Goal: Information Seeking & Learning: Learn about a topic

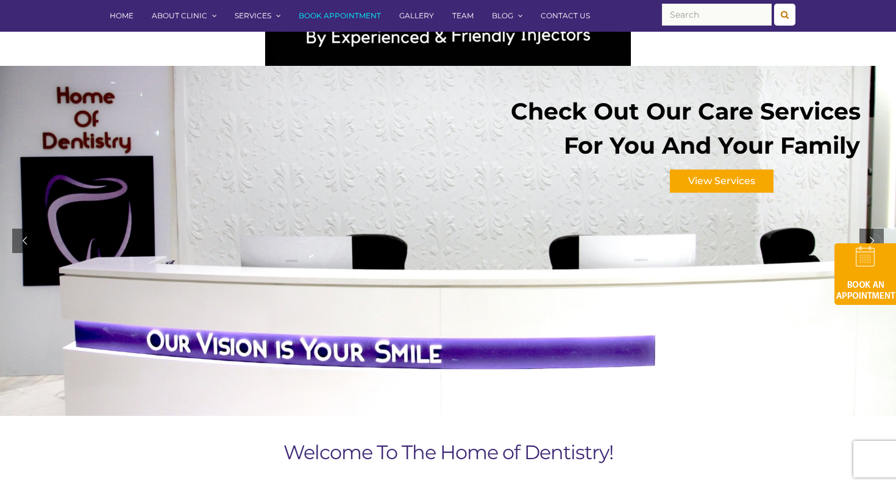
scroll to position [101, 0]
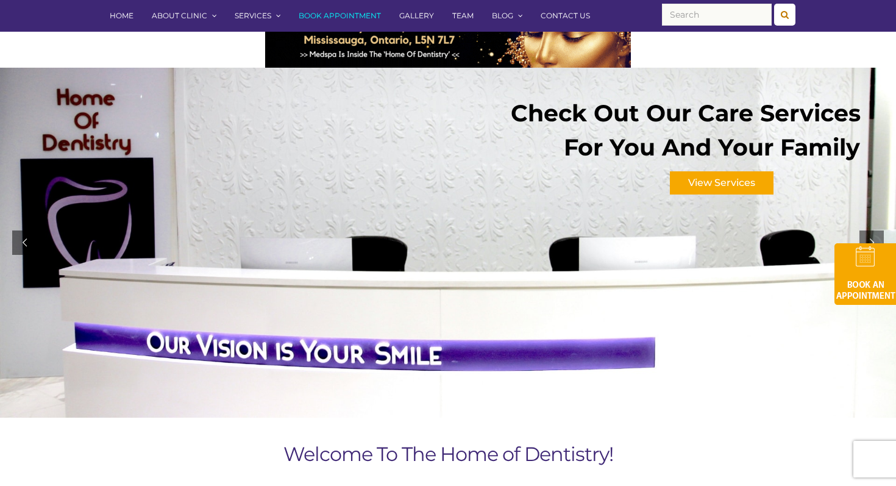
drag, startPoint x: 412, startPoint y: 318, endPoint x: 397, endPoint y: 314, distance: 15.8
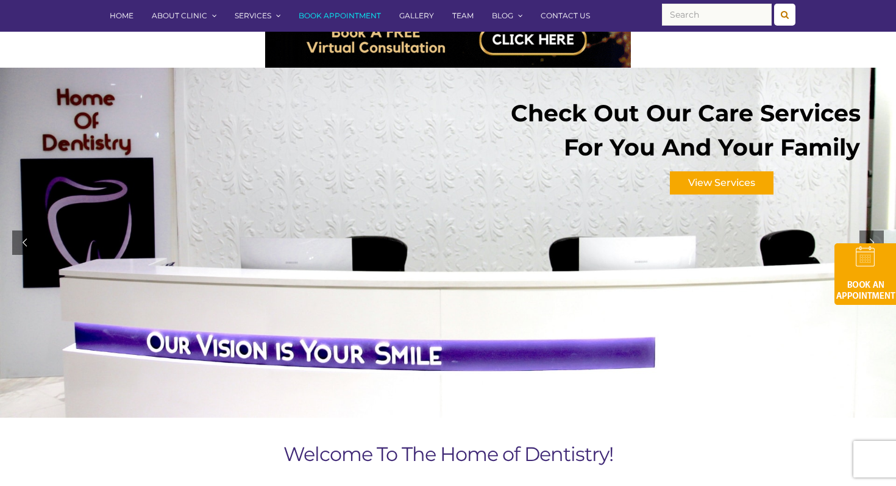
click at [397, 314] on div at bounding box center [448, 243] width 896 height 350
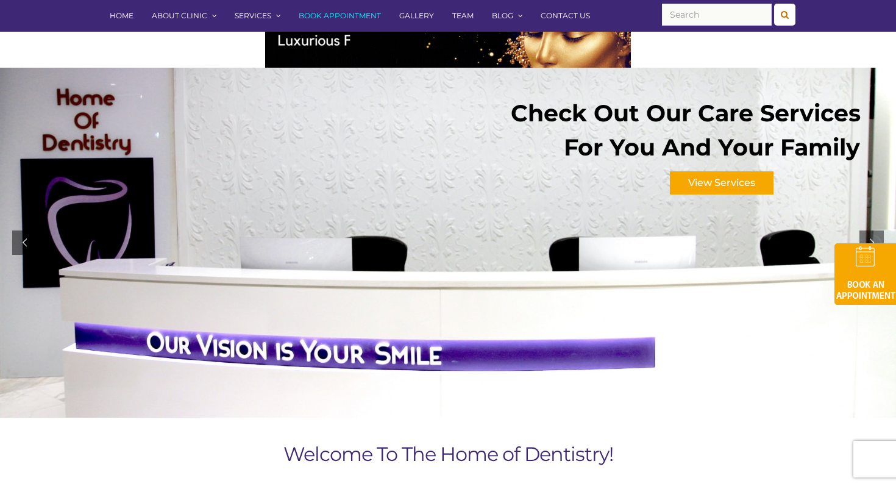
drag, startPoint x: 462, startPoint y: 294, endPoint x: 461, endPoint y: 268, distance: 26.2
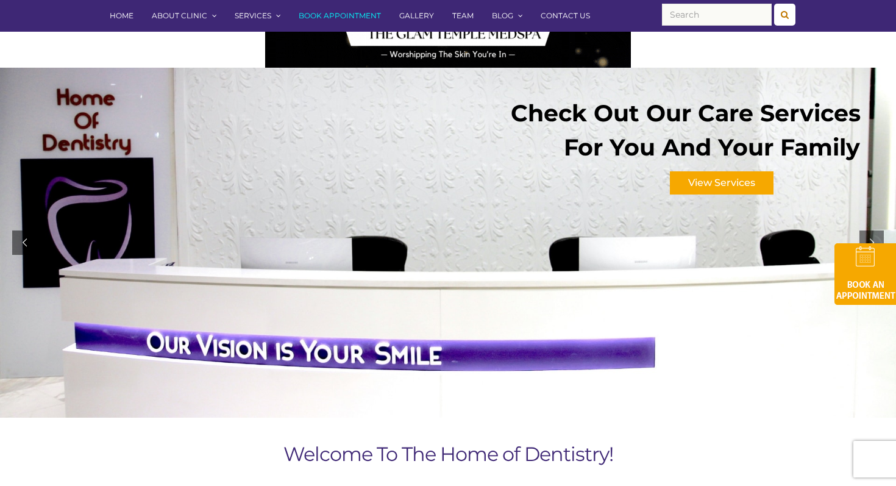
click at [461, 269] on div at bounding box center [448, 243] width 896 height 350
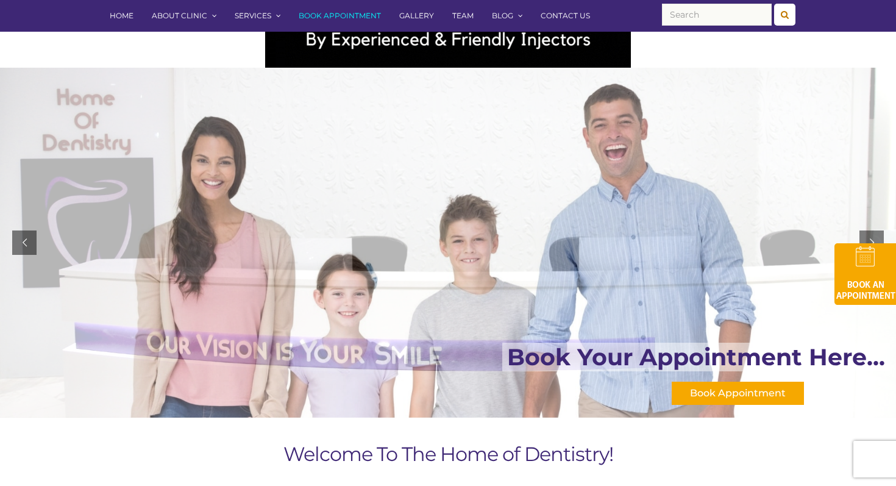
drag, startPoint x: 526, startPoint y: 238, endPoint x: 437, endPoint y: 239, distance: 89.6
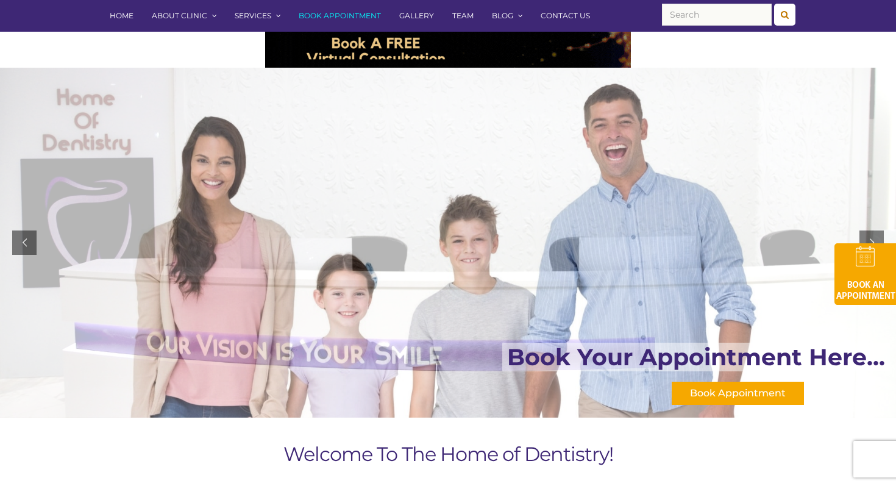
click at [439, 240] on ul "Come Meet The Home of Dentistry Team! View Team Check Out Our Care Services For…" at bounding box center [448, 243] width 896 height 350
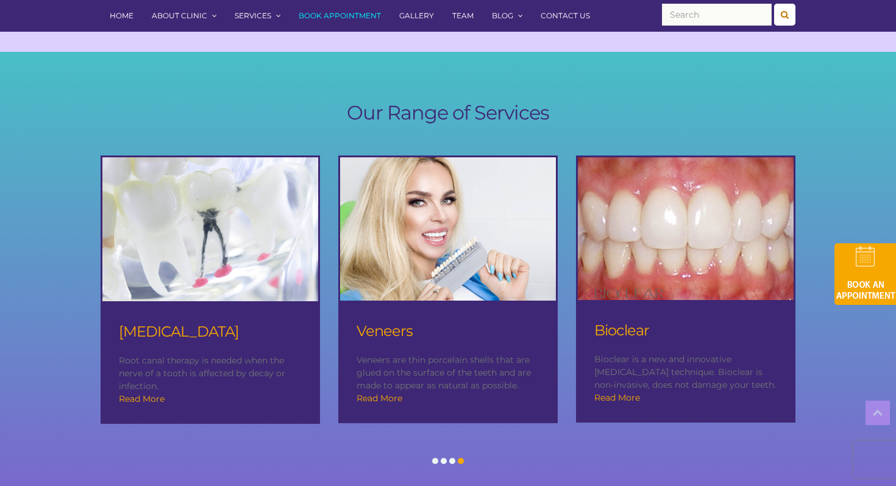
scroll to position [1110, 0]
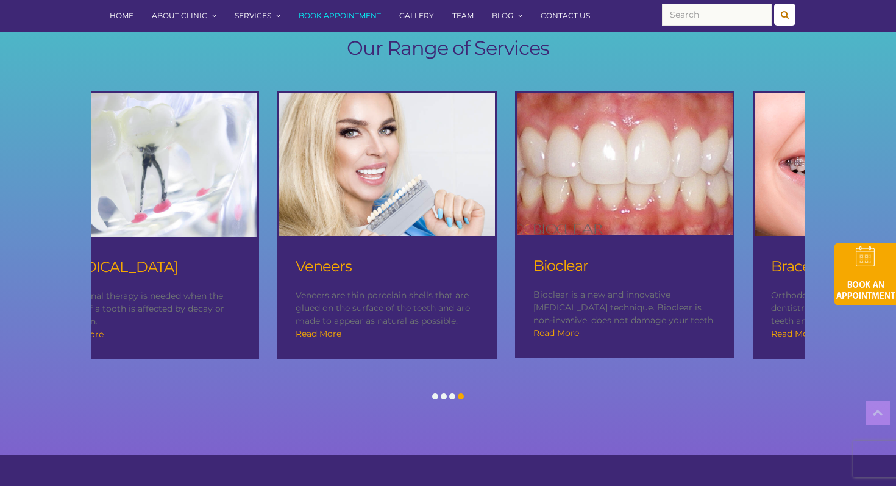
drag, startPoint x: 501, startPoint y: 175, endPoint x: 320, endPoint y: 192, distance: 181.7
click at [322, 186] on img at bounding box center [387, 164] width 259 height 172
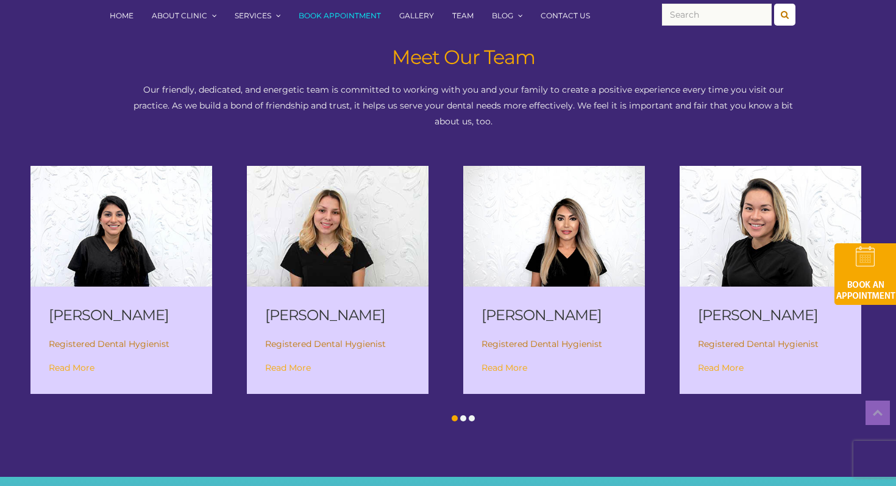
scroll to position [1596, 0]
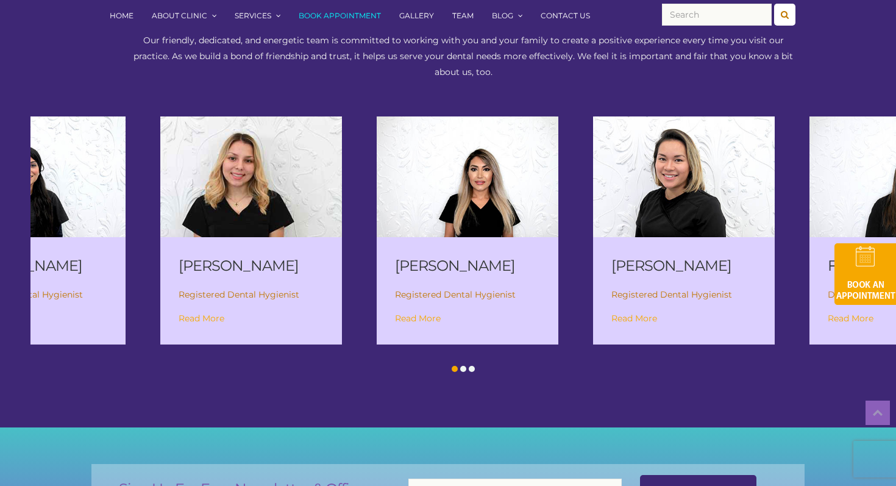
drag, startPoint x: 377, startPoint y: 186, endPoint x: 274, endPoint y: 190, distance: 103.0
click at [274, 190] on img at bounding box center [251, 176] width 218 height 145
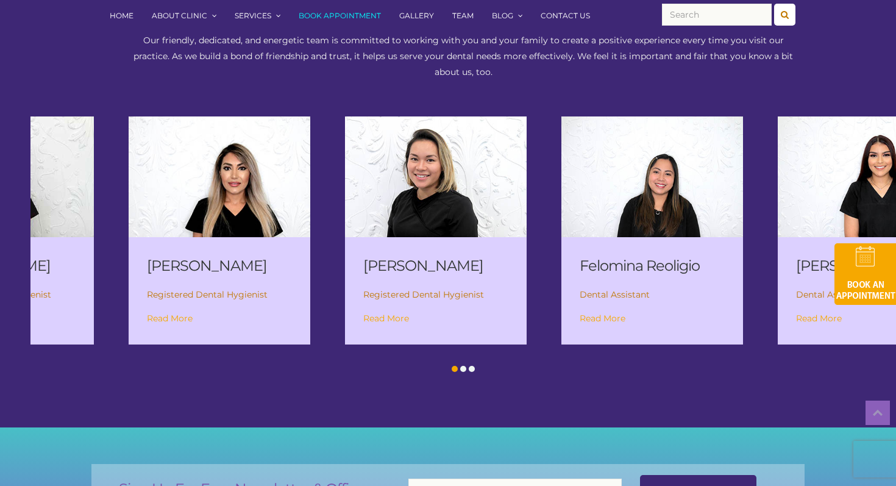
drag, startPoint x: 320, startPoint y: 198, endPoint x: 180, endPoint y: 222, distance: 141.6
click at [180, 222] on img at bounding box center [219, 176] width 218 height 145
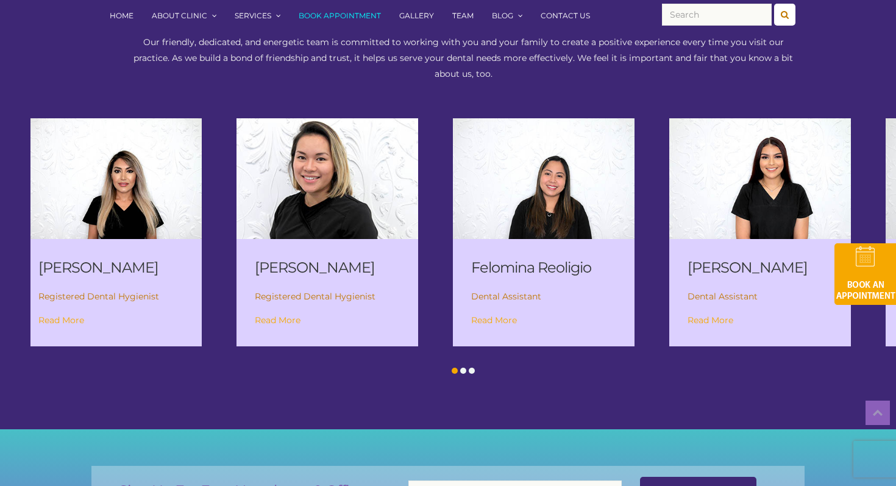
scroll to position [1617, 0]
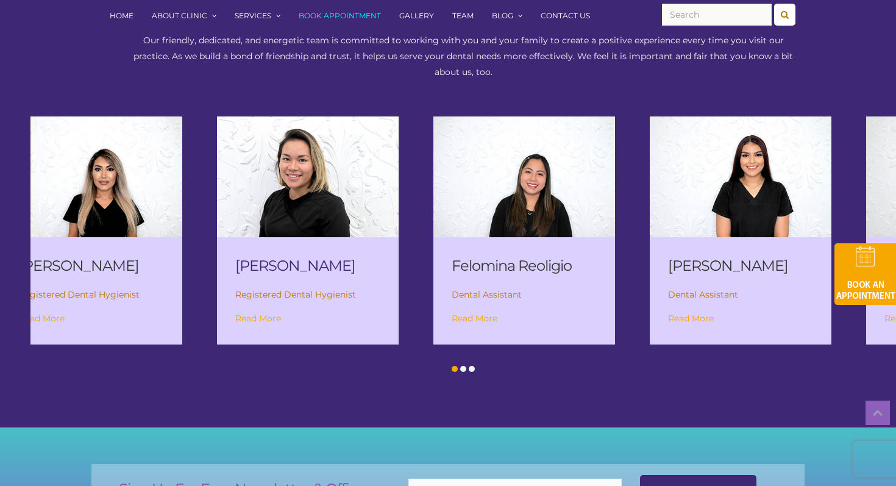
drag, startPoint x: 311, startPoint y: 181, endPoint x: 129, endPoint y: 259, distance: 198.2
click at [217, 257] on div "Tien Tran Registered Dental Hygienist Read More" at bounding box center [325, 230] width 216 height 228
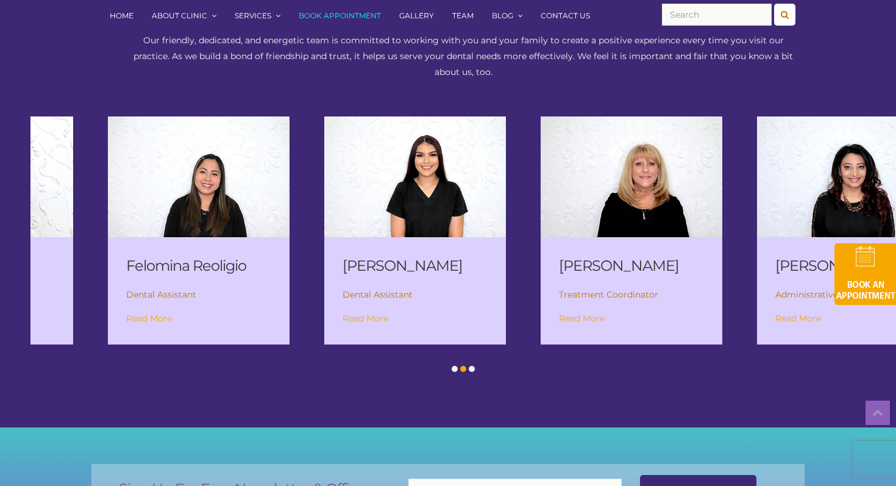
drag, startPoint x: 333, startPoint y: 212, endPoint x: 130, endPoint y: 233, distance: 204.0
click at [131, 233] on div "Felomina Reoligio Dental Assistant Read More" at bounding box center [216, 230] width 216 height 228
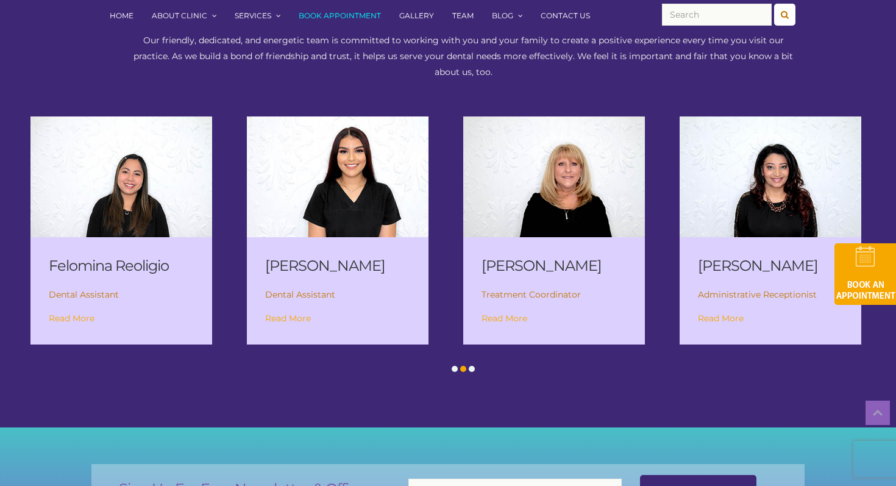
drag, startPoint x: 294, startPoint y: 194, endPoint x: 150, endPoint y: 186, distance: 144.6
click at [228, 186] on img at bounding box center [337, 176] width 218 height 145
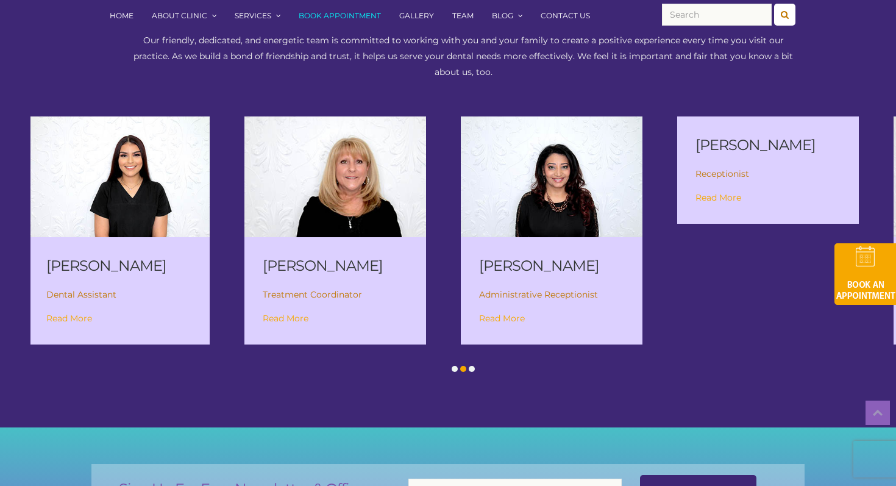
drag, startPoint x: 328, startPoint y: 172, endPoint x: 302, endPoint y: 174, distance: 26.9
click at [306, 174] on img at bounding box center [335, 176] width 218 height 145
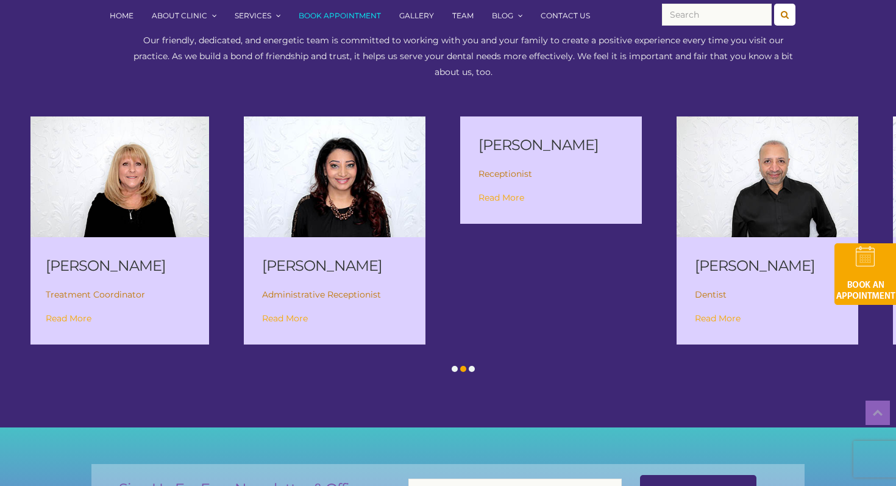
click at [383, 183] on img at bounding box center [334, 176] width 218 height 145
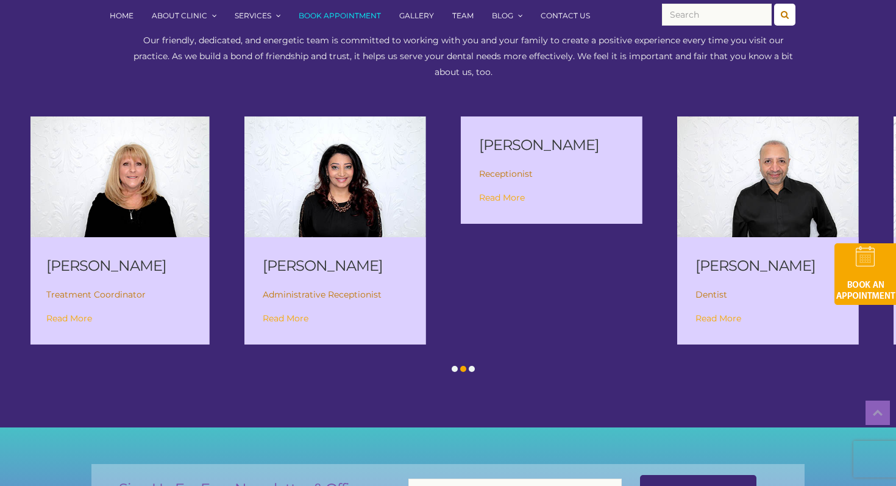
drag, startPoint x: 383, startPoint y: 183, endPoint x: 163, endPoint y: 246, distance: 228.9
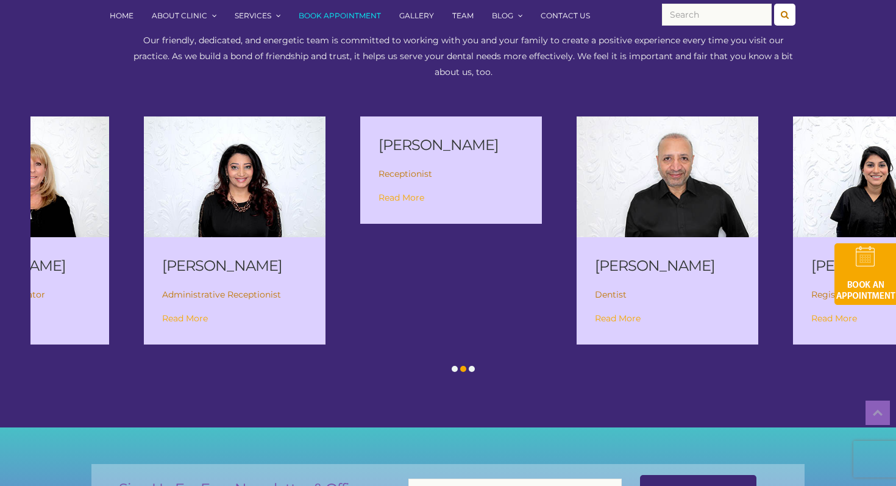
drag, startPoint x: 778, startPoint y: 148, endPoint x: 668, endPoint y: 146, distance: 110.3
click at [670, 147] on img at bounding box center [667, 176] width 218 height 145
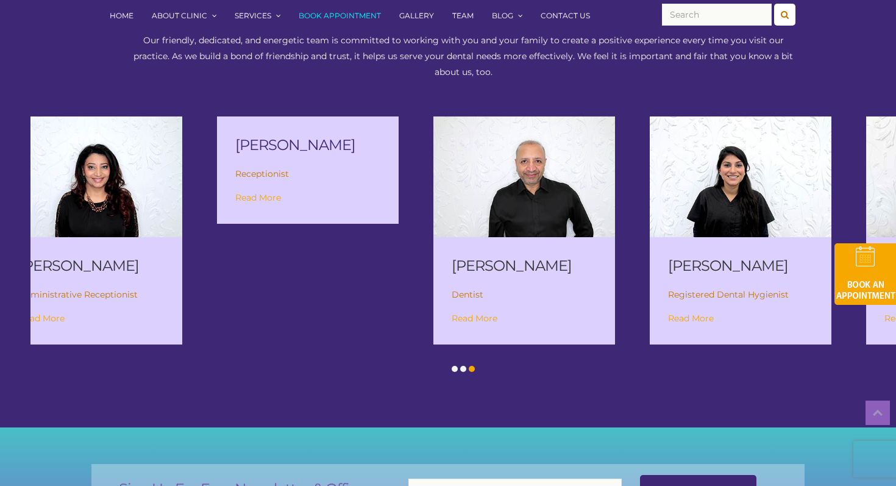
drag, startPoint x: 335, startPoint y: 138, endPoint x: 206, endPoint y: 130, distance: 128.8
click at [235, 136] on link "[PERSON_NAME]" at bounding box center [295, 145] width 120 height 18
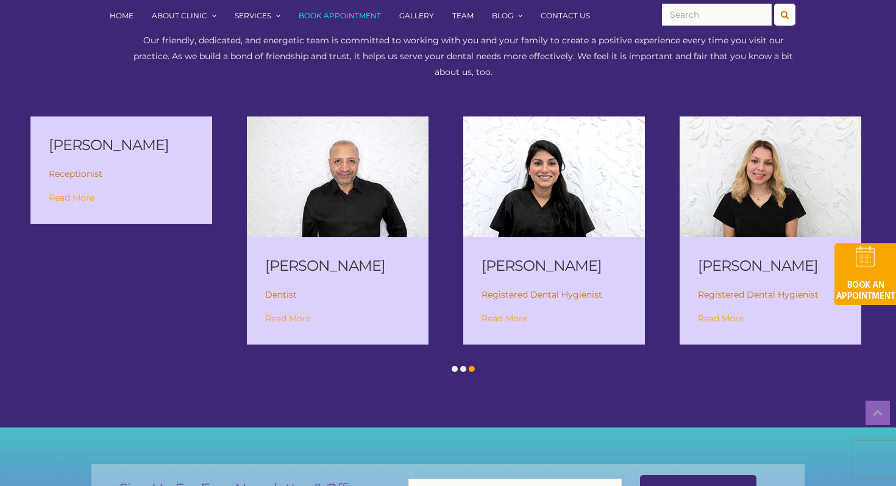
drag, startPoint x: 555, startPoint y: 148, endPoint x: 436, endPoint y: 148, distance: 118.8
click at [445, 148] on img at bounding box center [554, 176] width 218 height 145
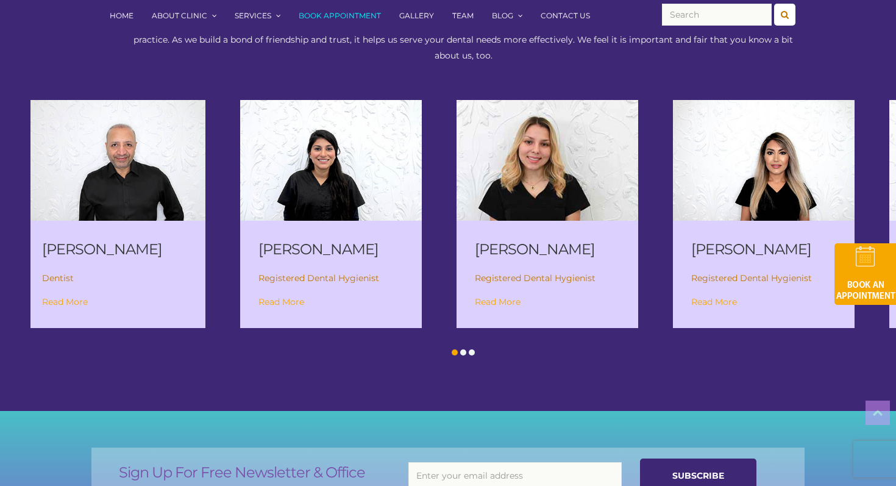
drag, startPoint x: 502, startPoint y: 150, endPoint x: 423, endPoint y: 150, distance: 78.6
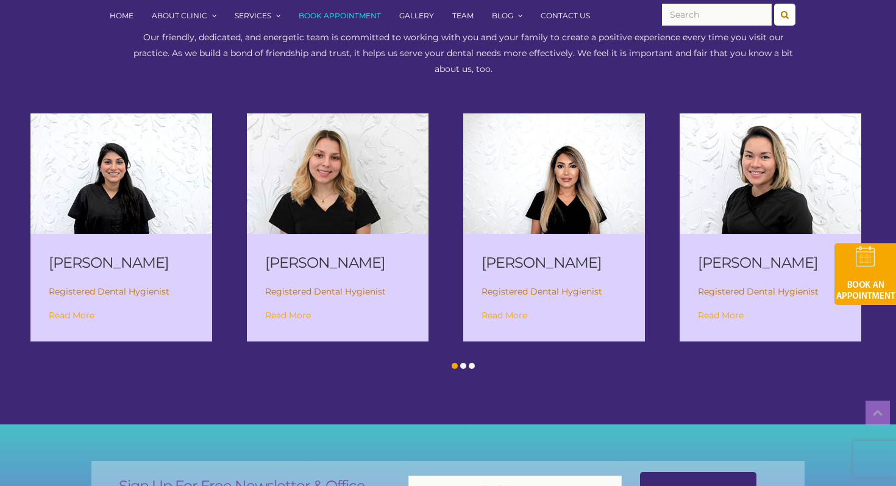
scroll to position [1596, 0]
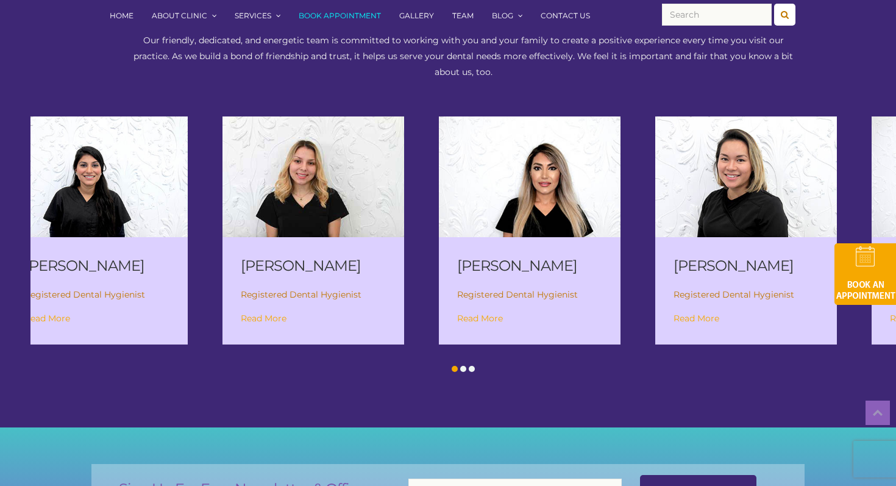
drag, startPoint x: 537, startPoint y: 162, endPoint x: 146, endPoint y: 216, distance: 394.8
click at [420, 216] on img at bounding box center [529, 176] width 218 height 145
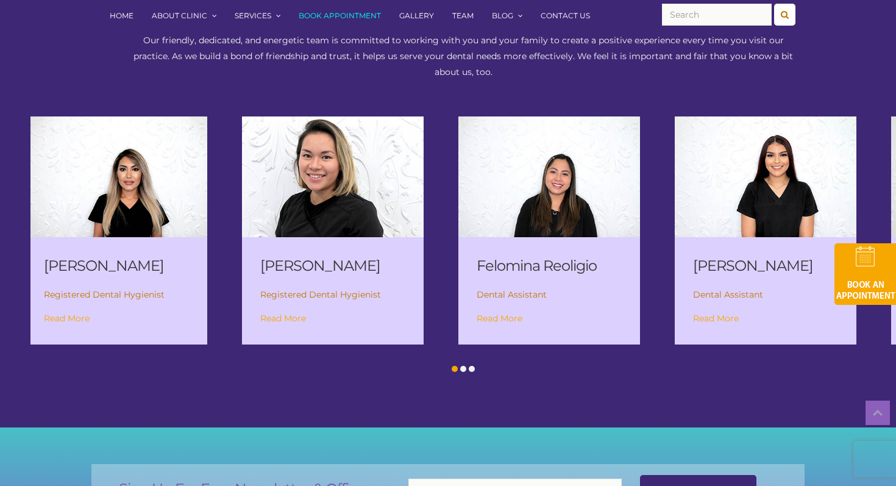
drag, startPoint x: 329, startPoint y: 160, endPoint x: 291, endPoint y: 163, distance: 37.9
click at [291, 163] on img at bounding box center [333, 176] width 218 height 145
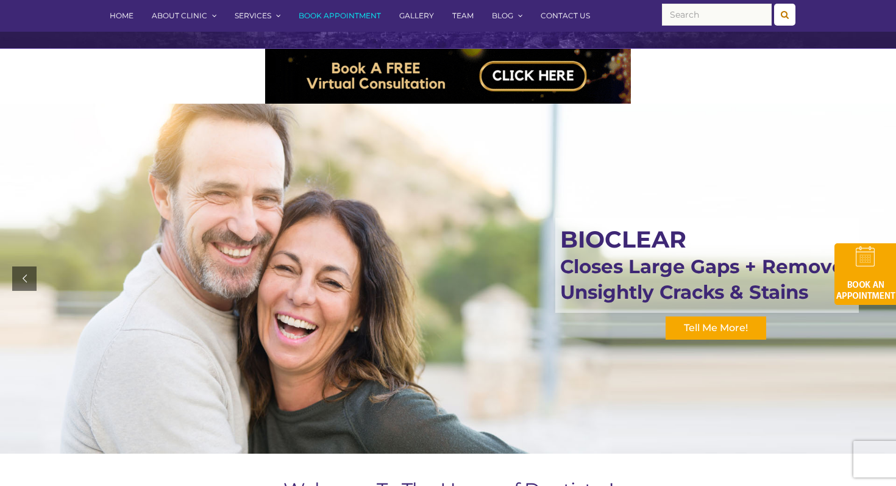
scroll to position [0, 0]
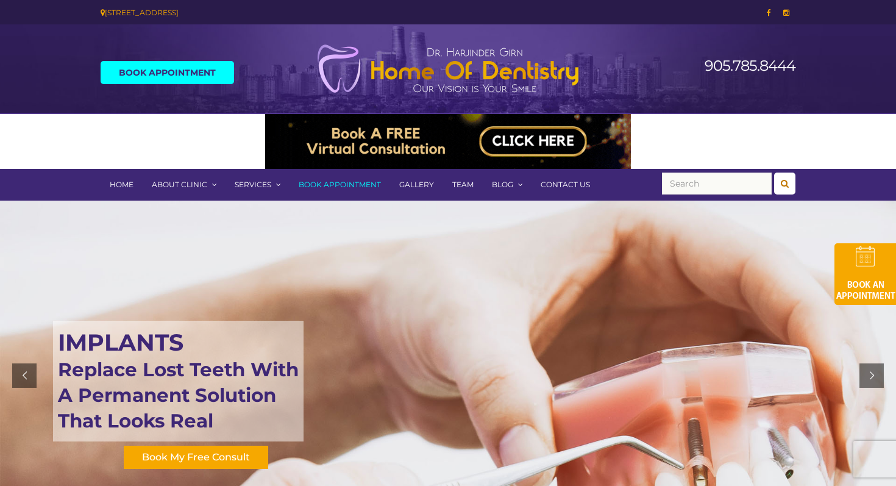
click at [461, 193] on link "Team" at bounding box center [463, 185] width 40 height 32
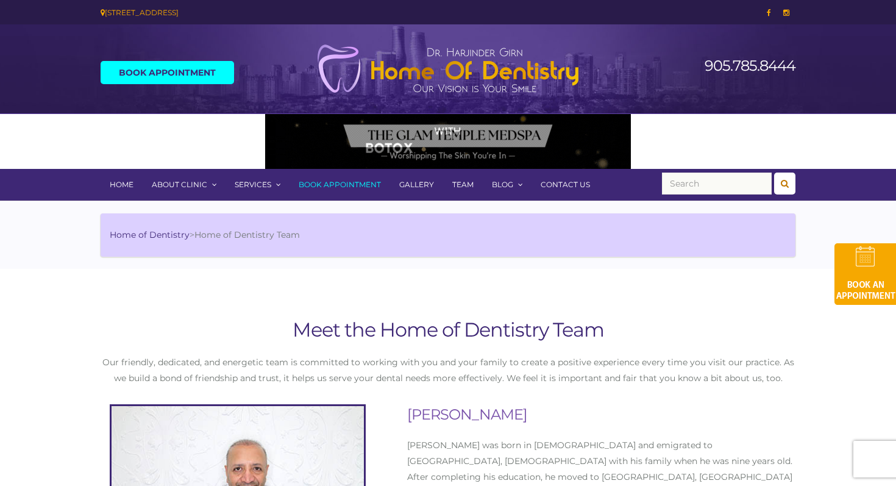
click at [464, 155] on img at bounding box center [448, 141] width 366 height 55
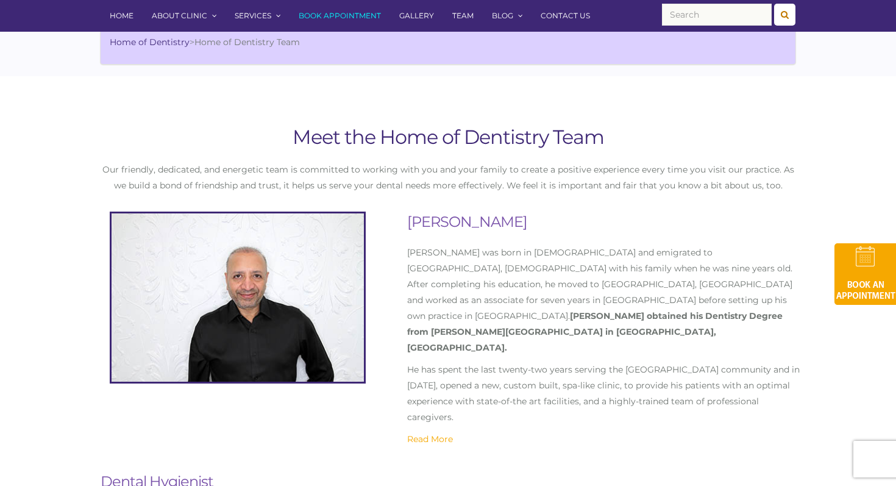
scroll to position [161, 0]
click at [437, 433] on link "Read More" at bounding box center [430, 438] width 46 height 11
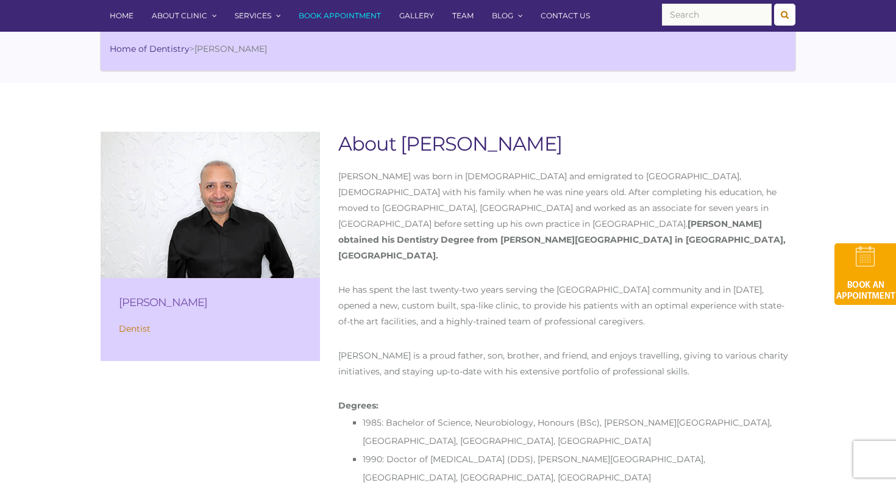
scroll to position [158, 0]
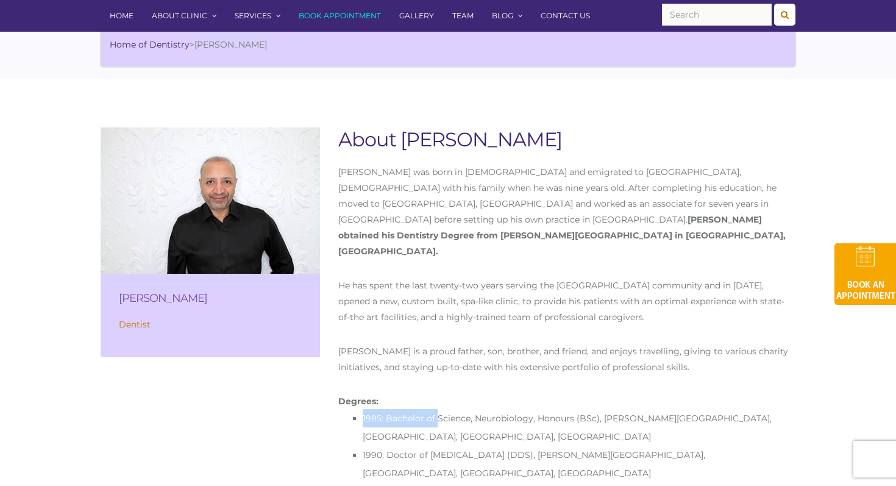
drag, startPoint x: 0, startPoint y: 0, endPoint x: 436, endPoint y: 370, distance: 571.5
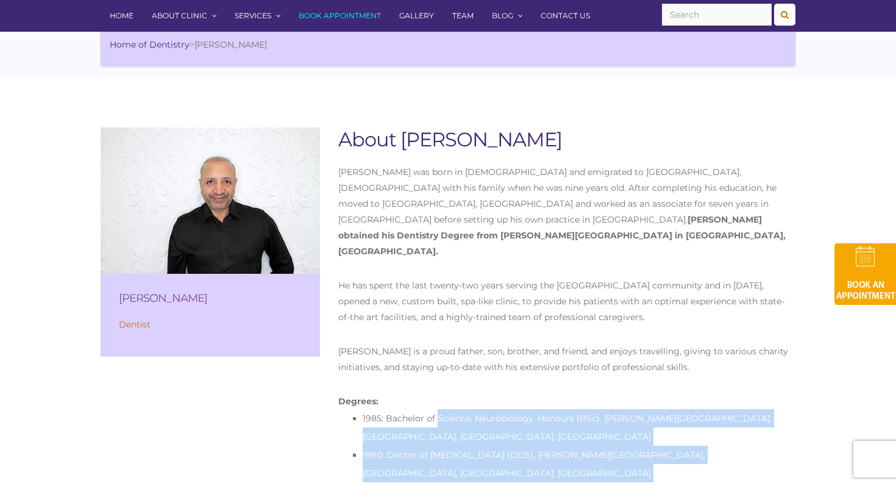
drag, startPoint x: 436, startPoint y: 388, endPoint x: 419, endPoint y: 434, distance: 48.8
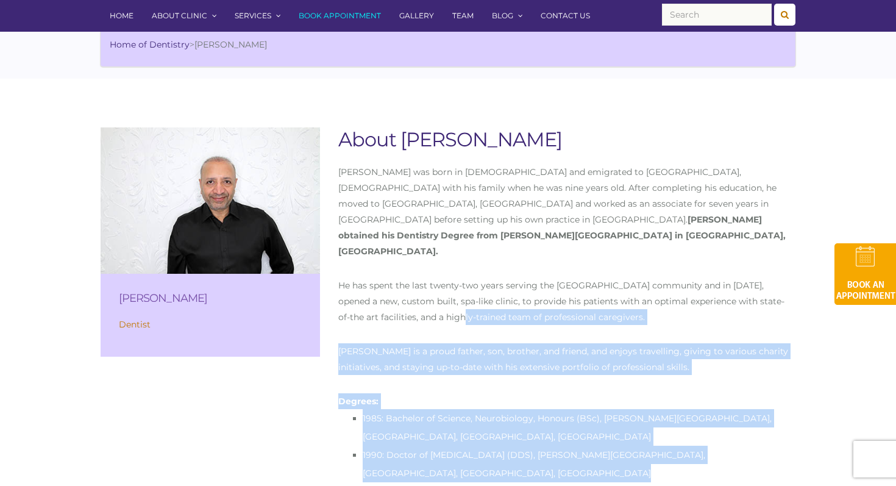
drag, startPoint x: 415, startPoint y: 428, endPoint x: 427, endPoint y: 283, distance: 145.5
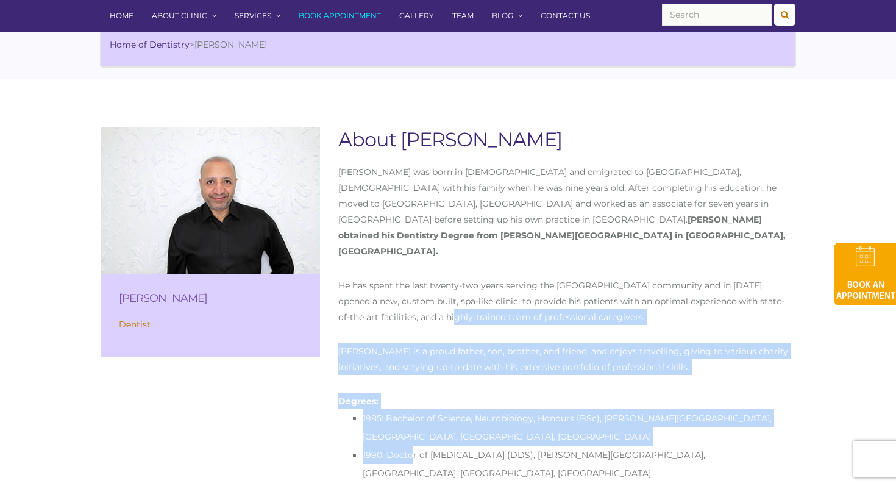
drag, startPoint x: 427, startPoint y: 283, endPoint x: 404, endPoint y: 427, distance: 145.6
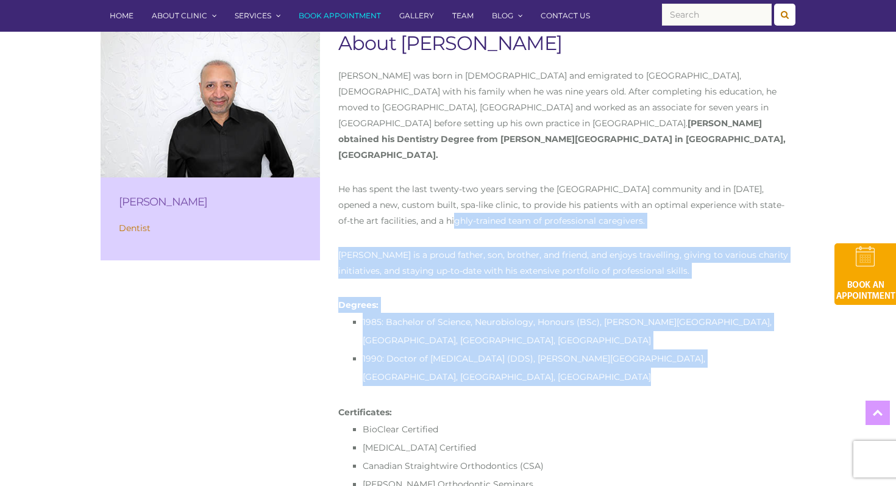
scroll to position [295, 0]
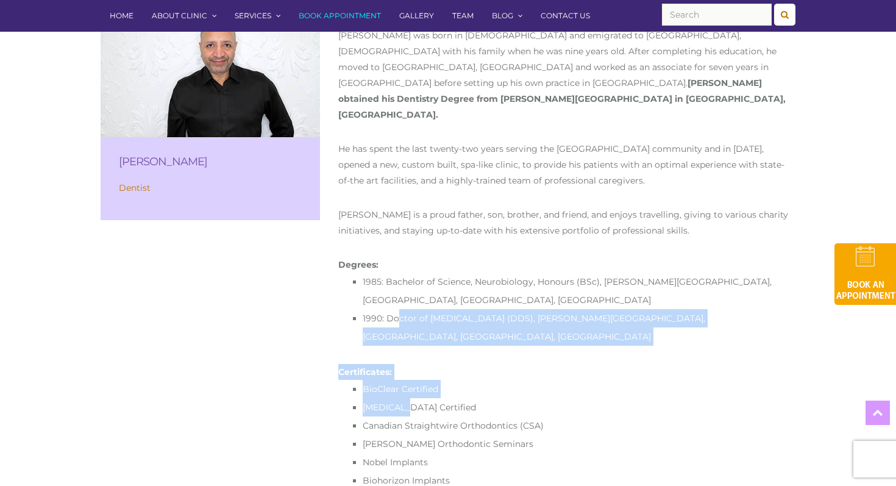
drag, startPoint x: 398, startPoint y: 330, endPoint x: 395, endPoint y: 273, distance: 56.7
click at [395, 269] on div "About Dr. Harjinder Girn Dr. Girn was born in India and emigrated to Montreal, …" at bounding box center [566, 386] width 475 height 791
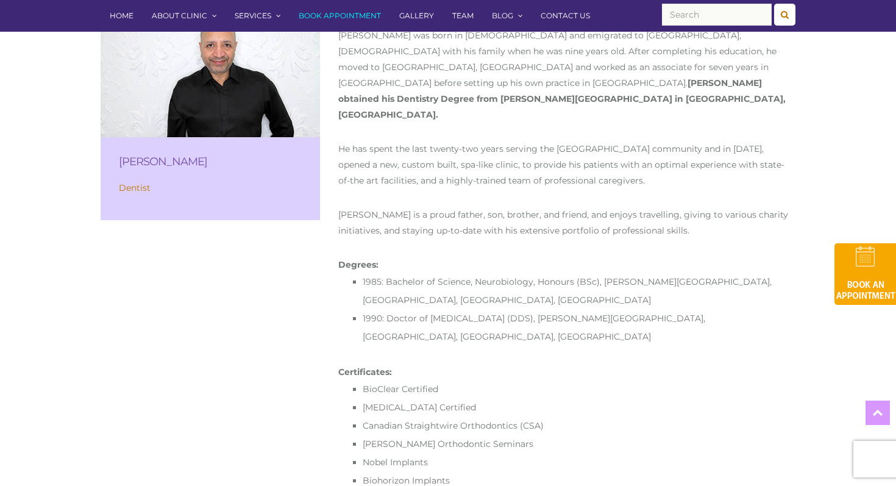
click at [397, 309] on li "1990: Doctor of Dental Surgery (DDS), McGill University, Montreal, Quebec, Cana…" at bounding box center [579, 327] width 433 height 37
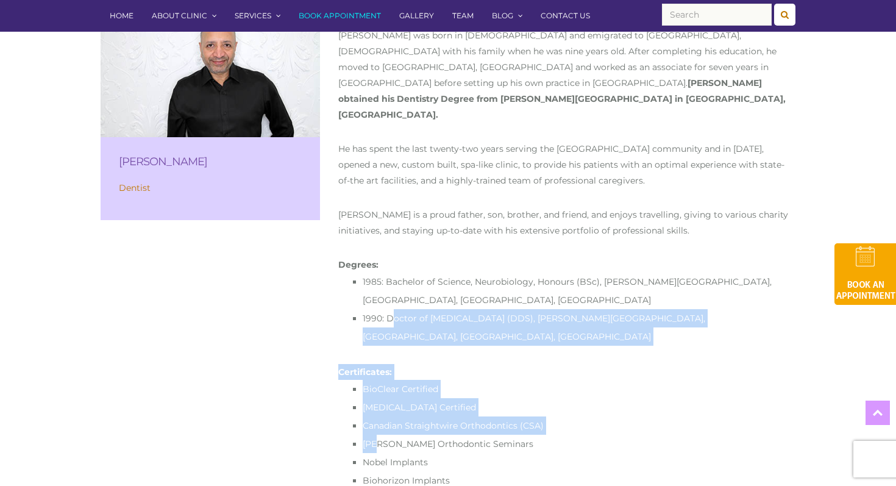
drag, startPoint x: 394, startPoint y: 270, endPoint x: 377, endPoint y: 375, distance: 106.2
click at [377, 375] on div "About Dr. Harjinder Girn Dr. Girn was born in India and emigrated to Montreal, …" at bounding box center [566, 386] width 475 height 791
click at [377, 434] on li "Rondeau Orthodontic Seminars" at bounding box center [579, 443] width 433 height 18
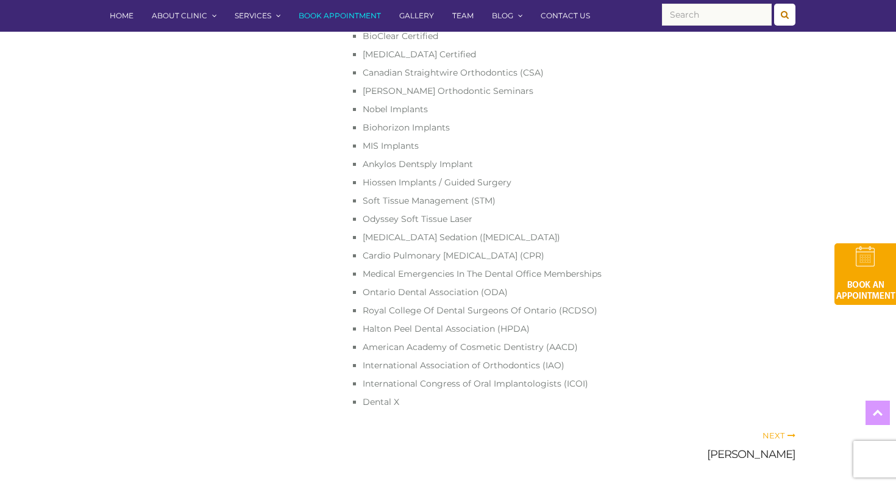
scroll to position [648, 0]
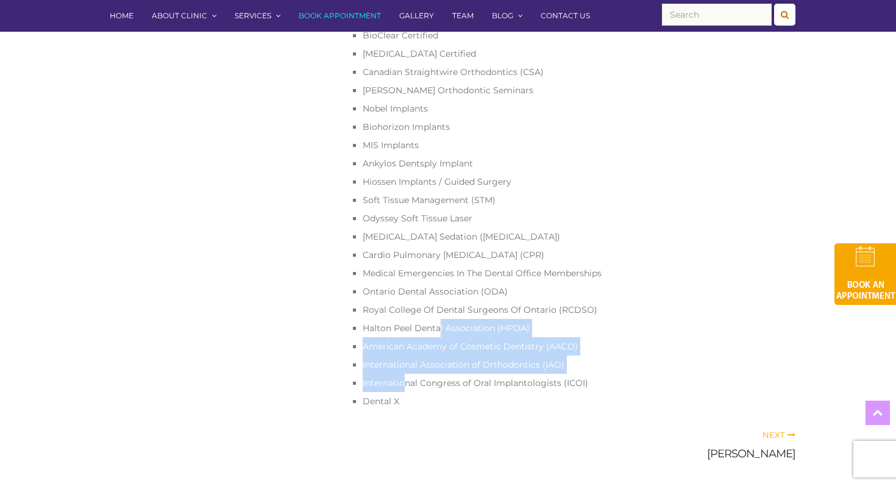
drag, startPoint x: 441, startPoint y: 252, endPoint x: 405, endPoint y: 325, distance: 81.5
click at [405, 322] on ul "BioClear Certified Invisalign Certified Canadian Straightwire Orthodontics (CSA…" at bounding box center [566, 218] width 457 height 384
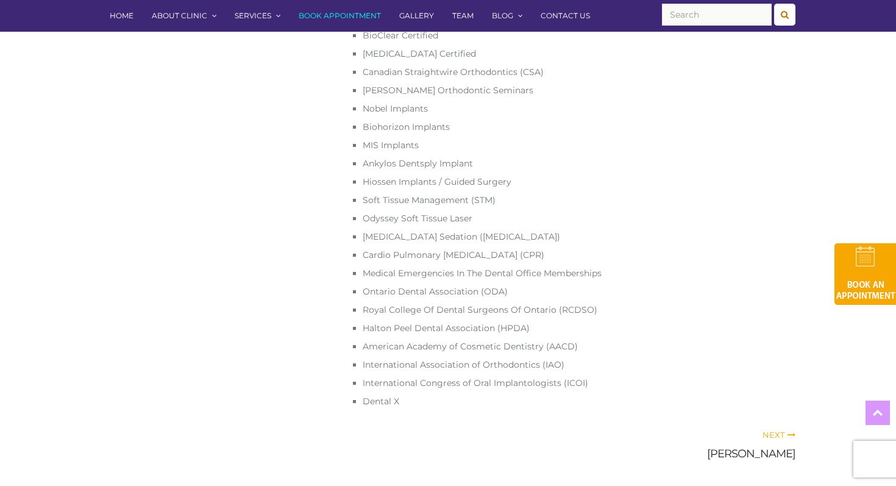
drag, startPoint x: 405, startPoint y: 325, endPoint x: 391, endPoint y: 346, distance: 25.0
click at [391, 344] on div "About Dr. Harjinder Girn Dr. Girn was born in India and emigrated to Montreal, …" at bounding box center [566, 32] width 475 height 791
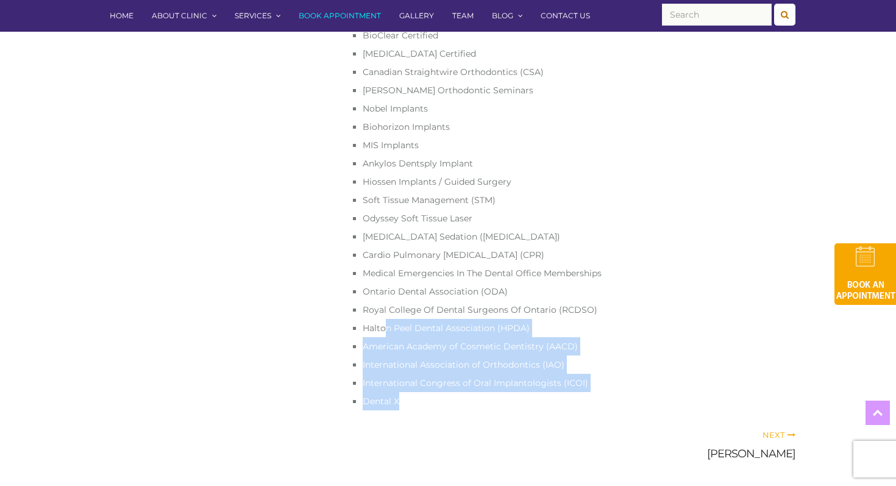
drag, startPoint x: 391, startPoint y: 346, endPoint x: 384, endPoint y: 268, distance: 78.3
click at [384, 268] on div "About Dr. Harjinder Girn Dr. Girn was born in India and emigrated to Montreal, …" at bounding box center [566, 32] width 475 height 791
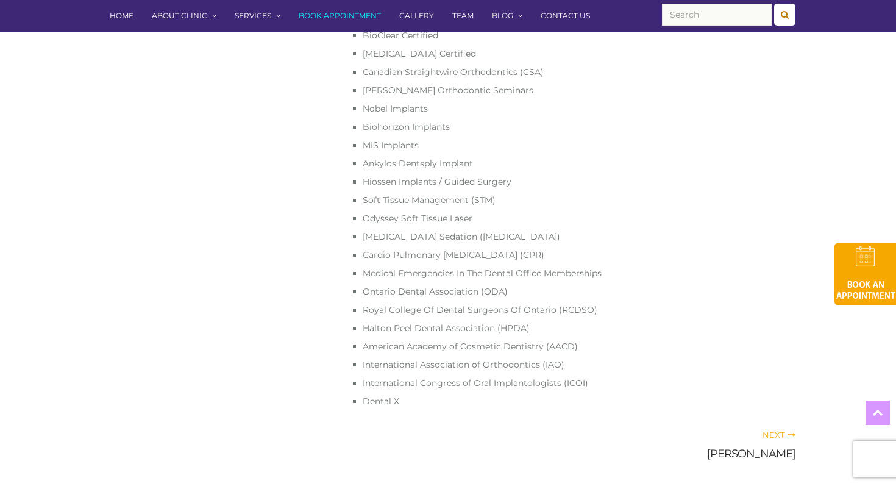
click at [379, 319] on li "Halton Peel Dental Association (HPDA)" at bounding box center [579, 328] width 433 height 18
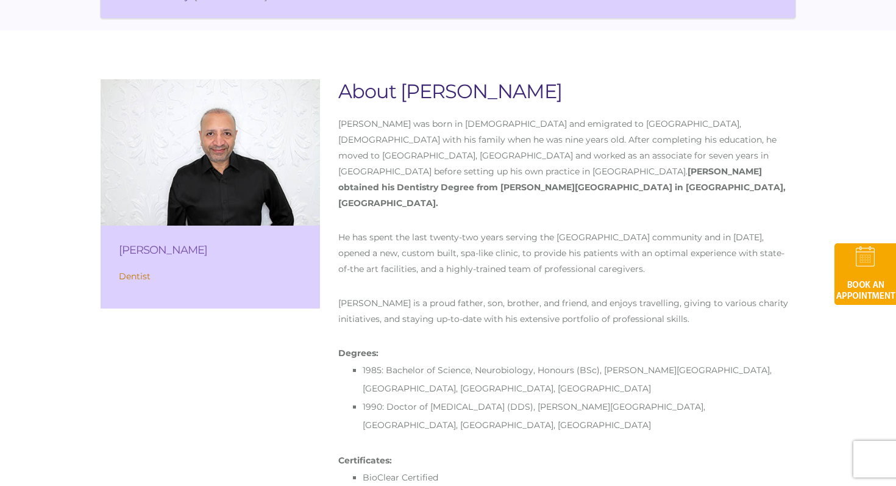
scroll to position [0, 0]
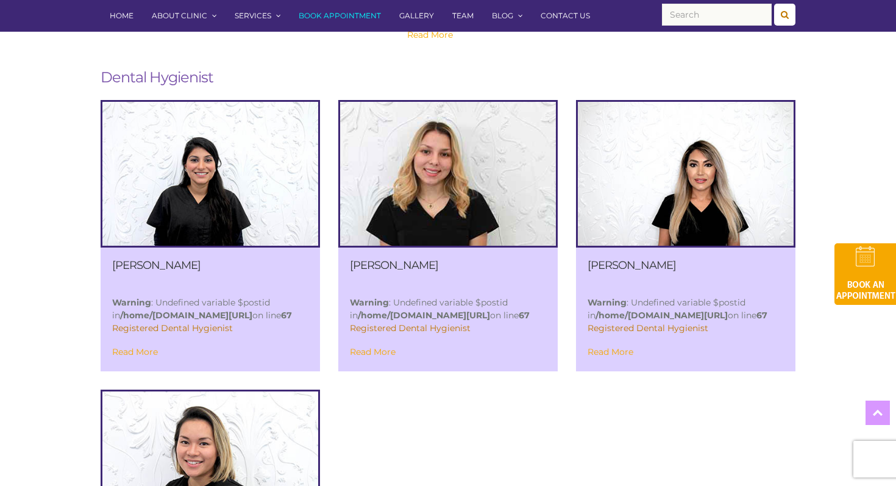
scroll to position [564, 0]
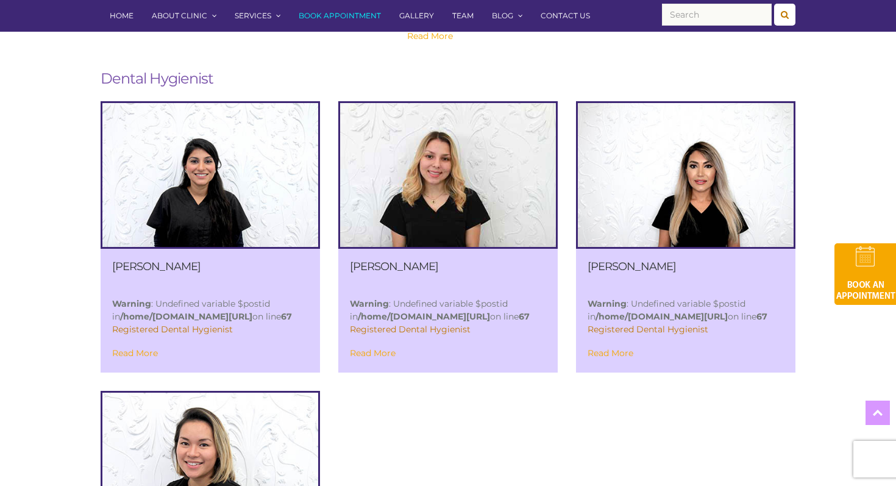
click at [460, 311] on b "/home/298101.cloudwaysapps.com/fcscqaredu/public_html/wp-content/themes/dentist…" at bounding box center [424, 316] width 132 height 11
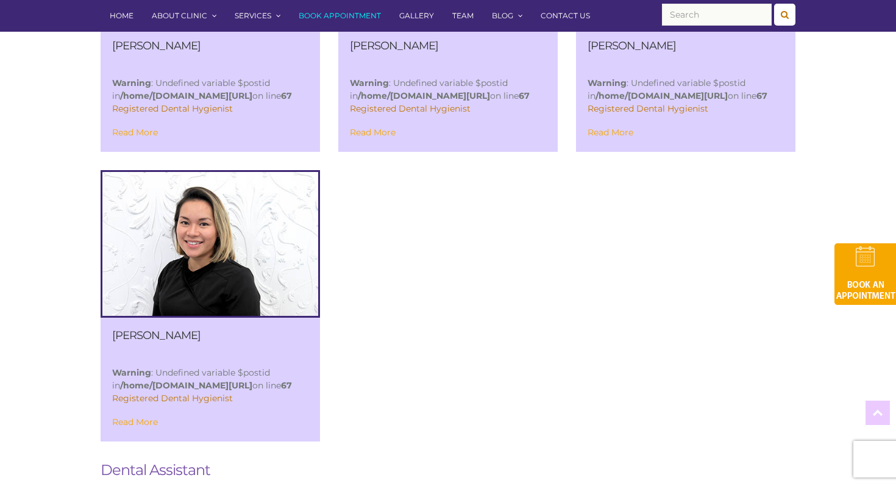
scroll to position [1216, 0]
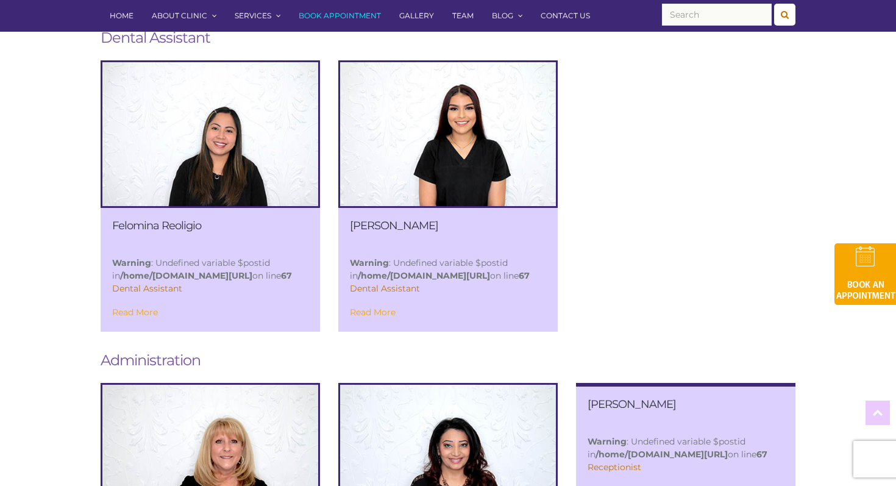
click at [367, 317] on link "Read More" at bounding box center [373, 311] width 46 height 11
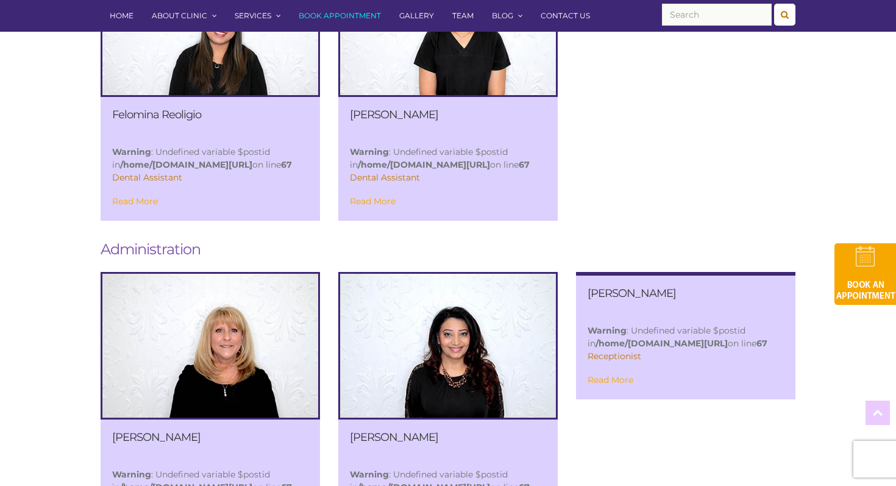
scroll to position [1450, 0]
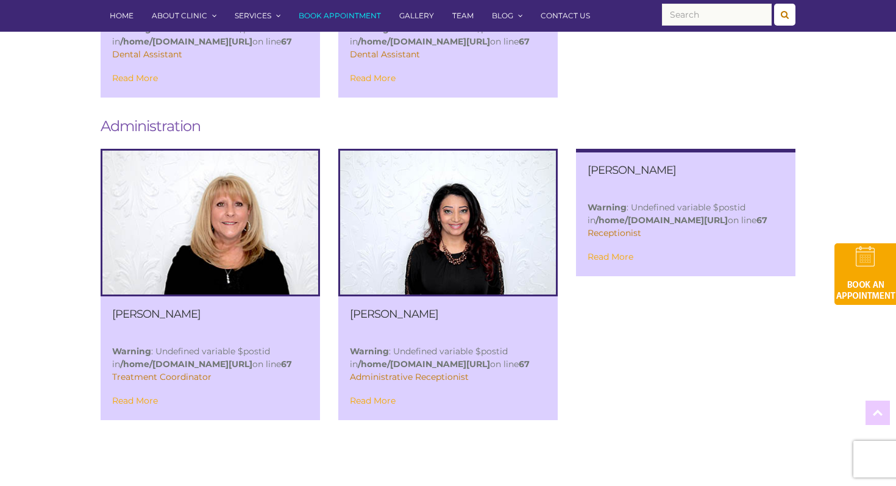
click at [218, 230] on img at bounding box center [210, 222] width 259 height 172
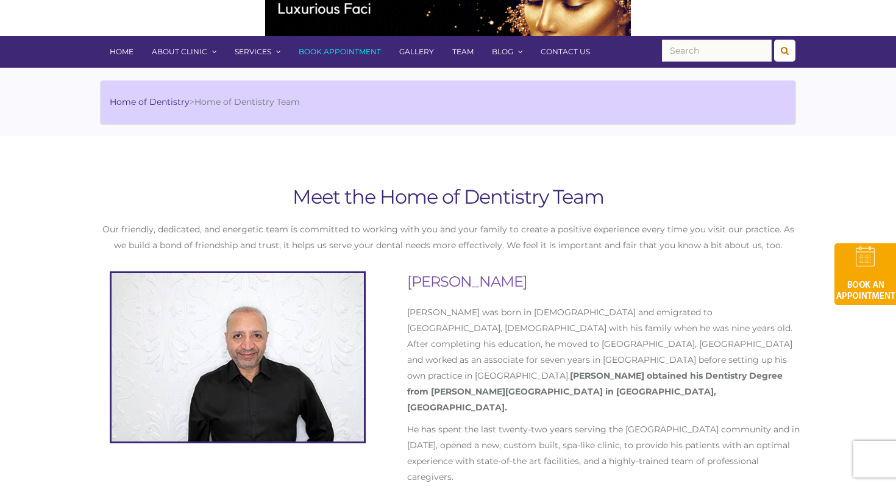
scroll to position [74, 0]
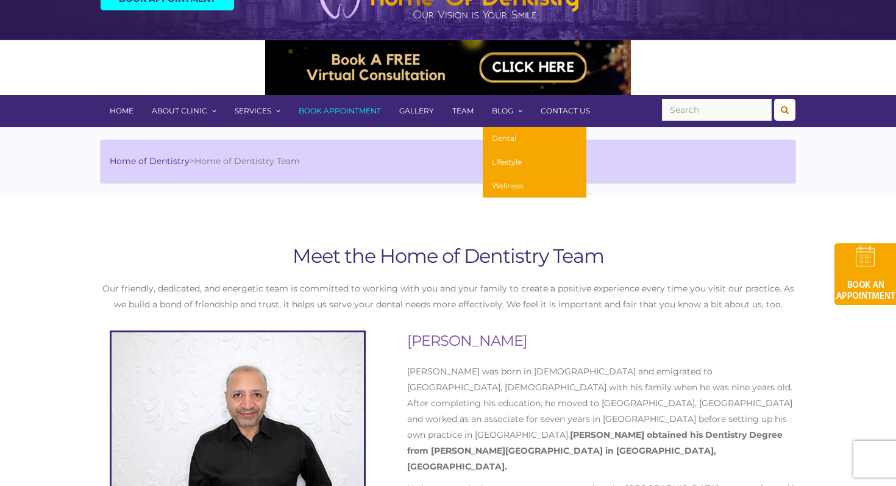
click at [504, 140] on link "Dental" at bounding box center [535, 139] width 104 height 24
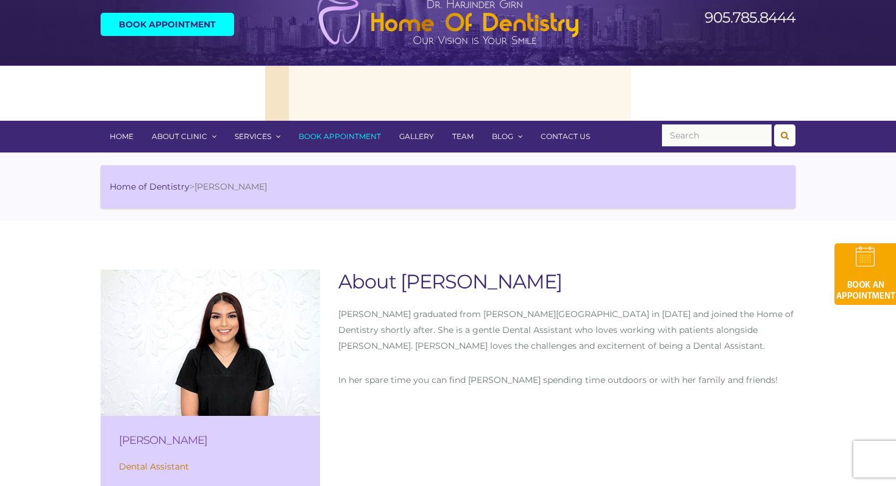
scroll to position [47, 0]
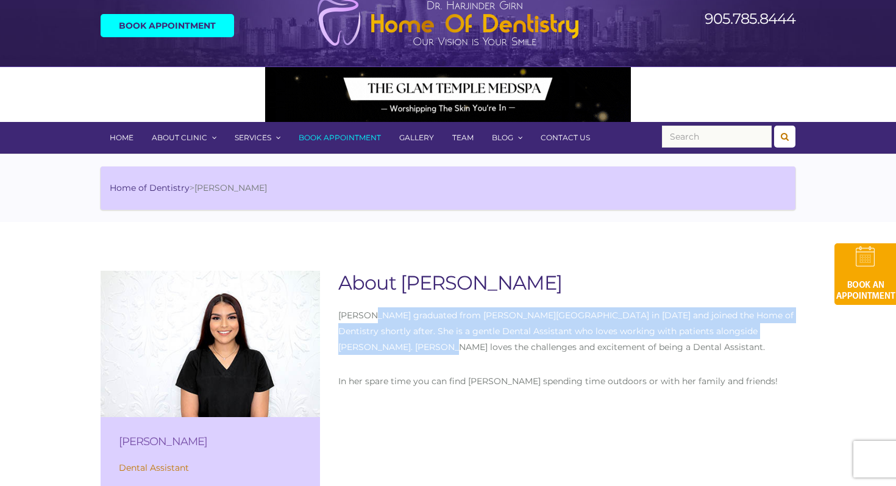
drag, startPoint x: 366, startPoint y: 341, endPoint x: 370, endPoint y: 306, distance: 35.6
click at [370, 306] on div "About [PERSON_NAME] graduated from [PERSON_NAME][GEOGRAPHIC_DATA] in [DATE] and…" at bounding box center [566, 339] width 475 height 136
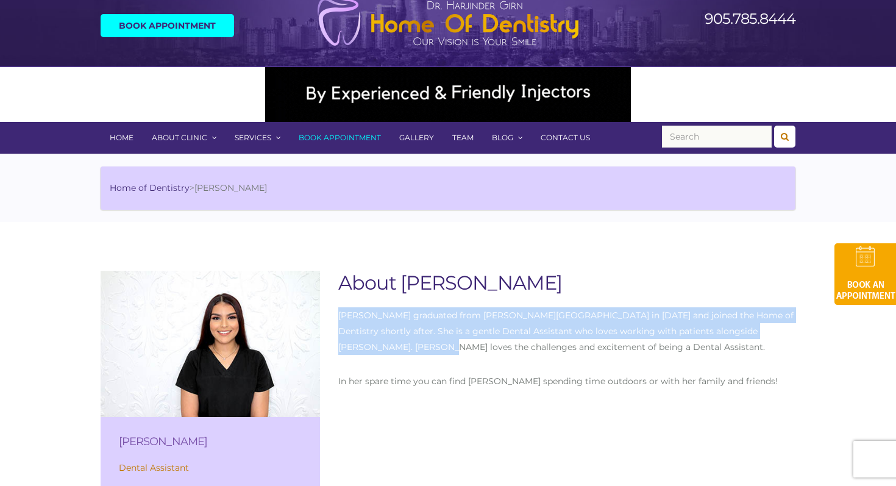
click at [380, 311] on p "[PERSON_NAME] graduated from [PERSON_NAME][GEOGRAPHIC_DATA] in [DATE] and joine…" at bounding box center [566, 331] width 457 height 48
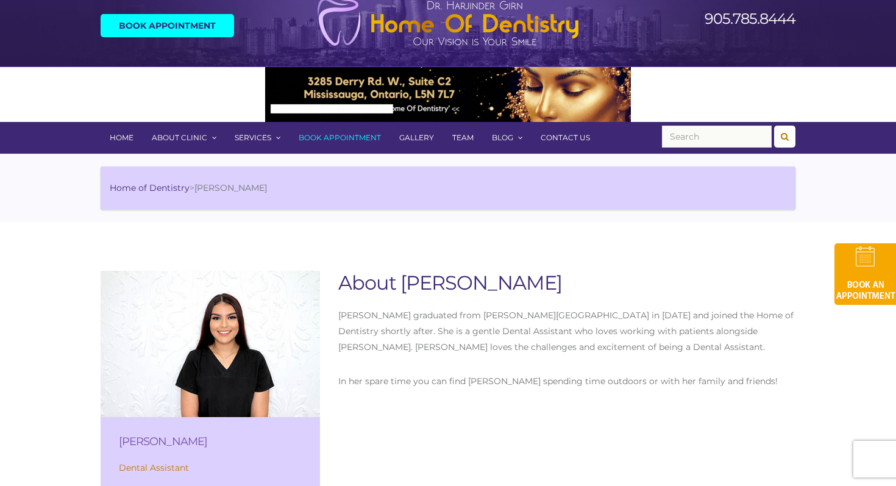
click at [382, 310] on p "[PERSON_NAME] graduated from [PERSON_NAME][GEOGRAPHIC_DATA] in [DATE] and joine…" at bounding box center [566, 331] width 457 height 48
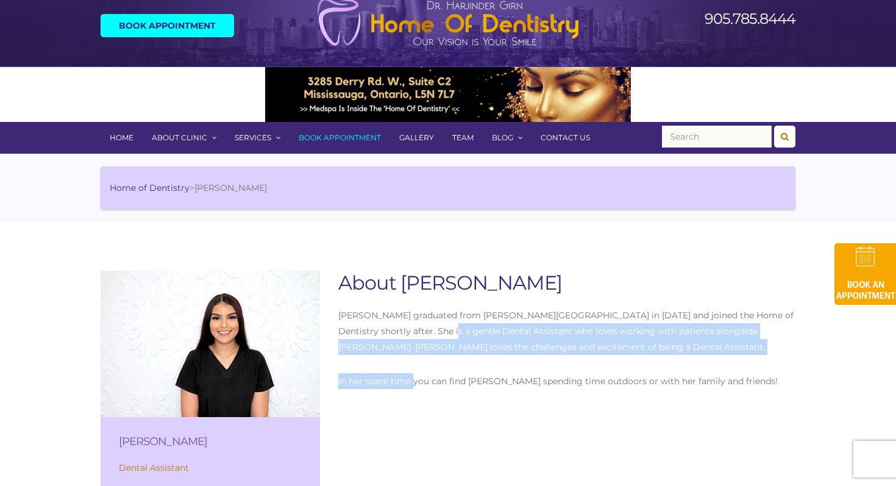
drag, startPoint x: 417, startPoint y: 330, endPoint x: 414, endPoint y: 386, distance: 56.1
click at [414, 386] on div "About [PERSON_NAME] graduated from [PERSON_NAME][GEOGRAPHIC_DATA] in [DATE] and…" at bounding box center [566, 339] width 475 height 136
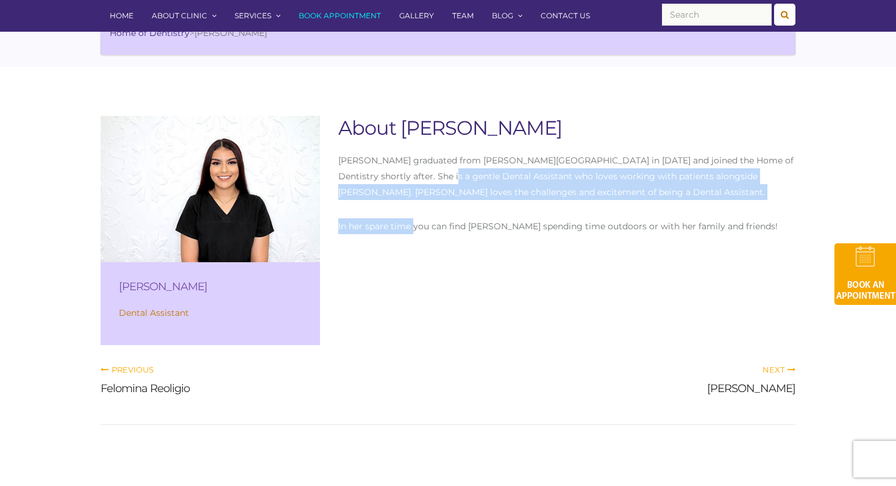
scroll to position [218, 0]
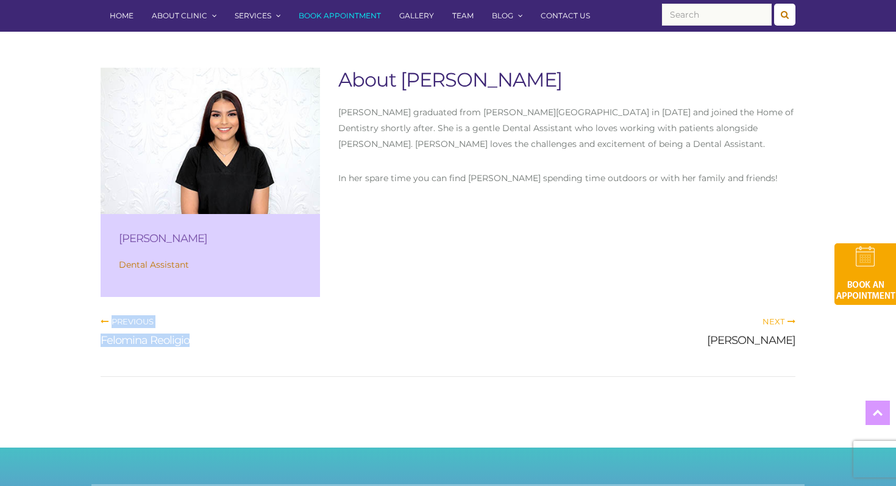
drag, startPoint x: 408, startPoint y: 372, endPoint x: 507, endPoint y: 246, distance: 159.7
click at [497, 252] on div "[PERSON_NAME] Assistant About [PERSON_NAME] graduated from [PERSON_NAME][GEOGRA…" at bounding box center [447, 233] width 713 height 331
click at [508, 250] on div "[PERSON_NAME] Assistant About [PERSON_NAME] graduated from [PERSON_NAME][GEOGRA…" at bounding box center [447, 233] width 713 height 331
drag, startPoint x: 508, startPoint y: 250, endPoint x: 555, endPoint y: 210, distance: 62.3
click at [508, 243] on div "[PERSON_NAME] Assistant About [PERSON_NAME] graduated from [PERSON_NAME][GEOGRA…" at bounding box center [447, 233] width 713 height 331
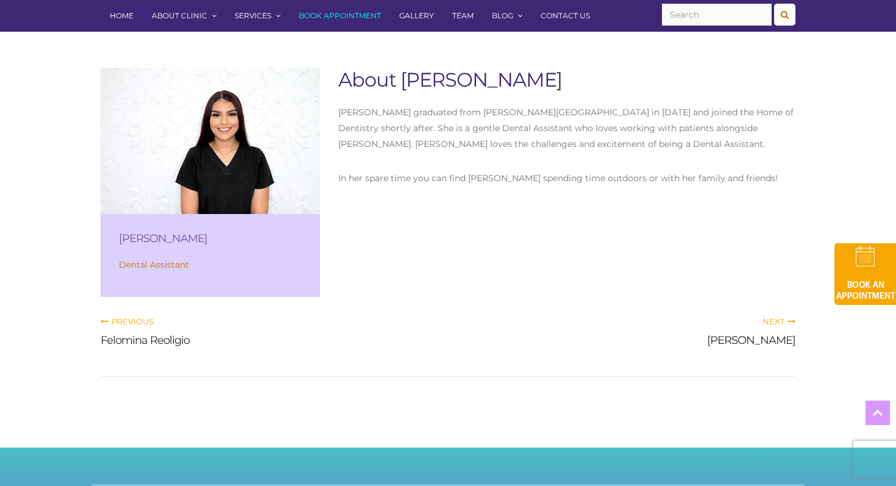
click at [557, 208] on div "[PERSON_NAME] Assistant About [PERSON_NAME] graduated from [PERSON_NAME][GEOGRA…" at bounding box center [447, 233] width 713 height 331
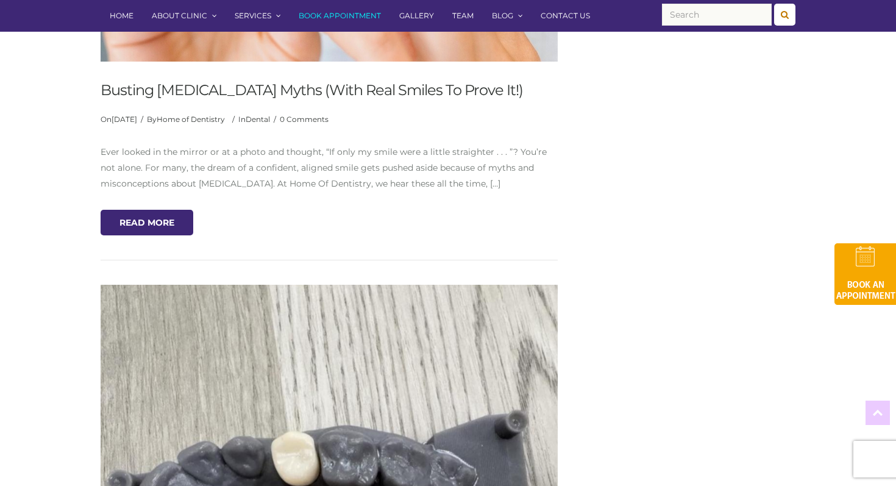
scroll to position [626, 0]
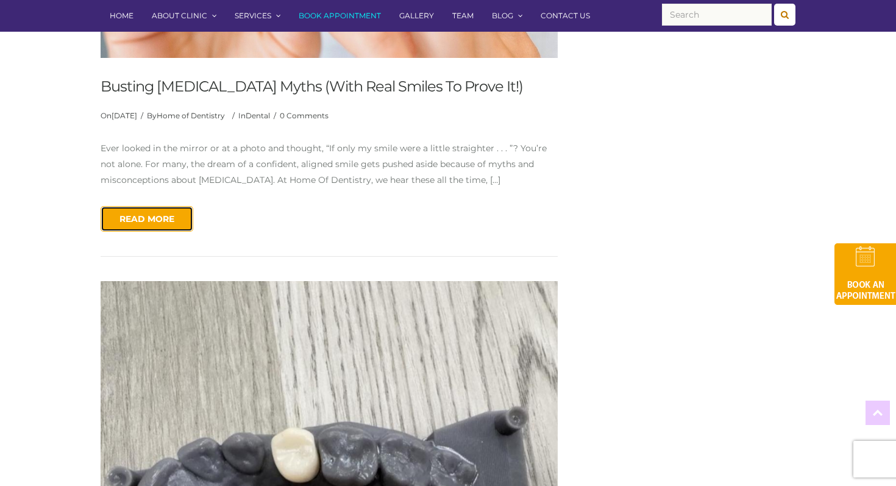
click at [148, 213] on link "Read More" at bounding box center [147, 219] width 93 height 26
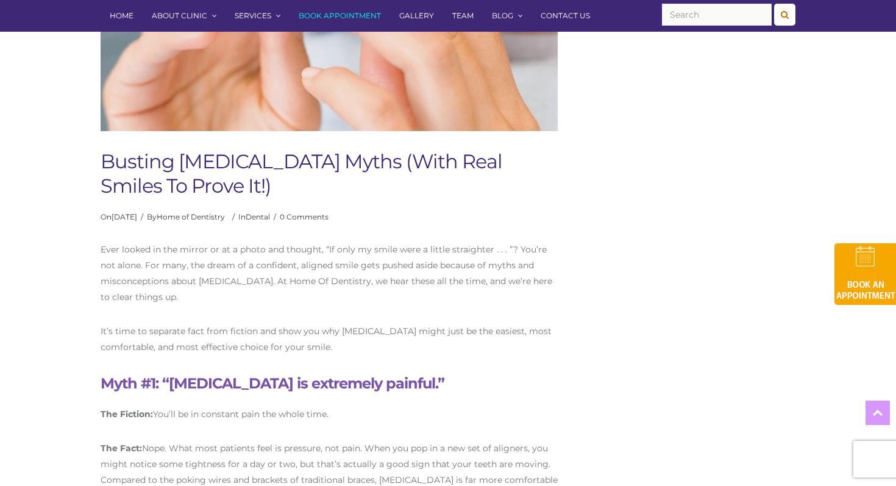
scroll to position [503, 0]
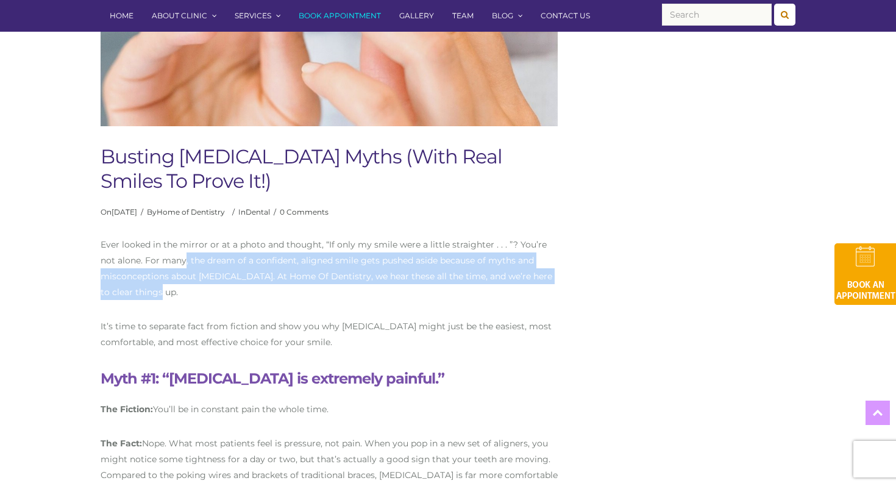
drag, startPoint x: 180, startPoint y: 288, endPoint x: 168, endPoint y: 258, distance: 31.5
click at [168, 258] on p "Ever looked in the mirror or at a photo and thought, “If only my smile were a l…" at bounding box center [329, 267] width 457 height 63
drag, startPoint x: 168, startPoint y: 258, endPoint x: 147, endPoint y: 298, distance: 44.7
click at [148, 298] on p "Ever looked in the mirror or at a photo and thought, “If only my smile were a l…" at bounding box center [329, 267] width 457 height 63
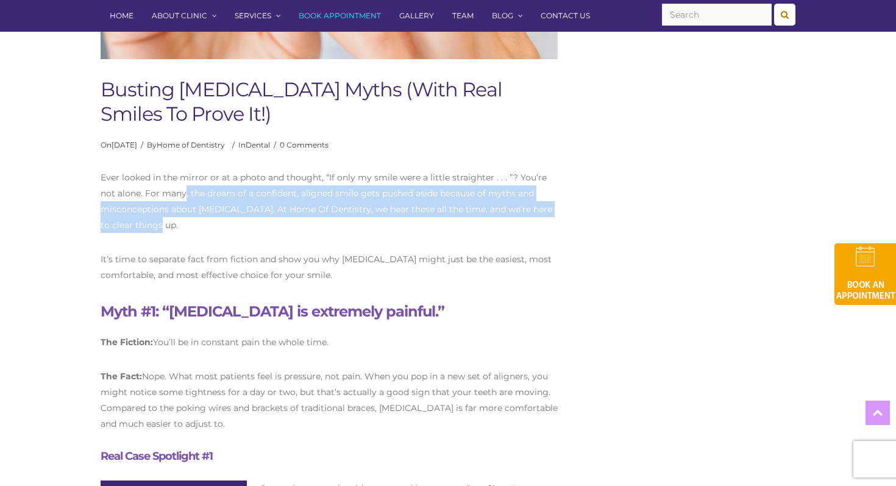
scroll to position [587, 0]
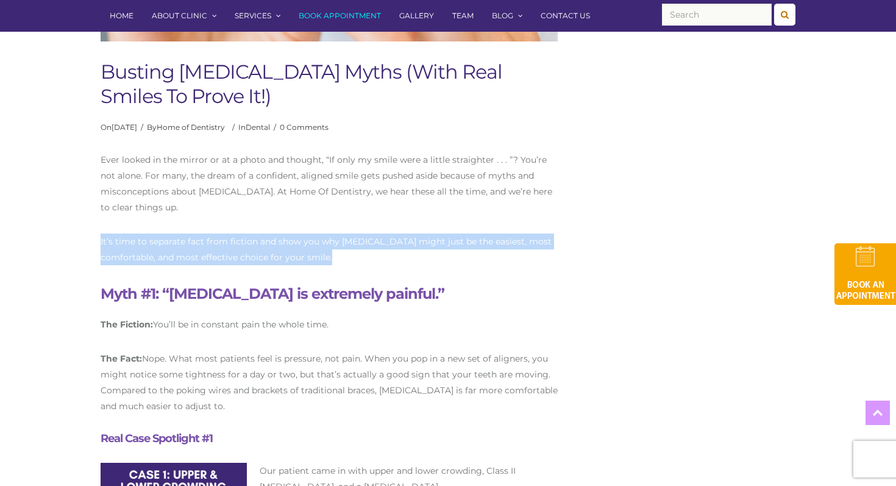
drag, startPoint x: 175, startPoint y: 228, endPoint x: 172, endPoint y: 277, distance: 49.4
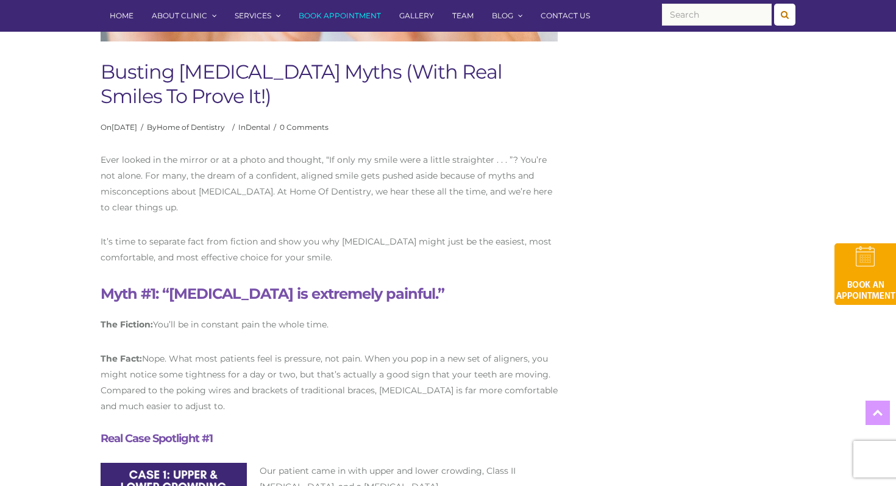
click at [204, 319] on span "You’ll be in constant pain the whole time." at bounding box center [240, 324] width 175 height 11
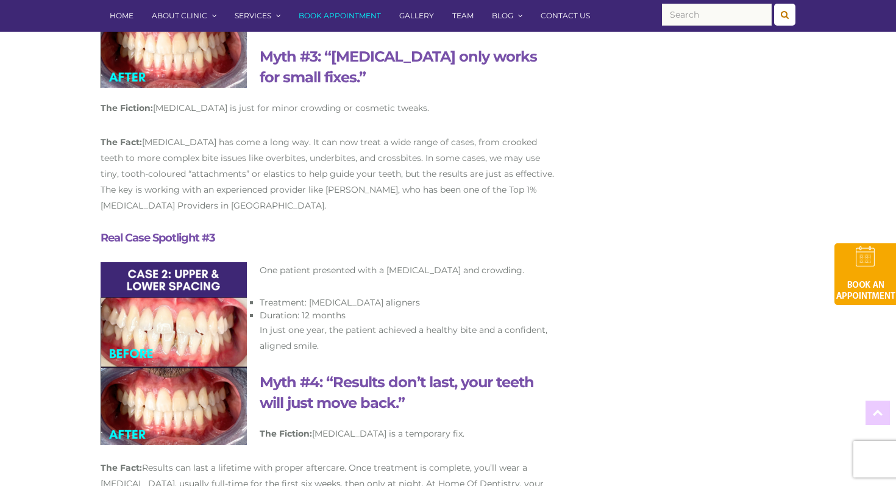
scroll to position [1489, 0]
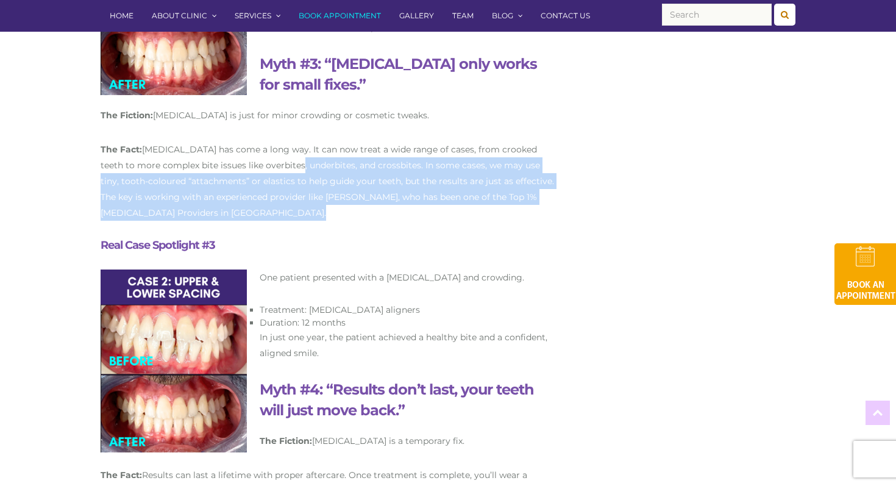
drag, startPoint x: 277, startPoint y: 221, endPoint x: 276, endPoint y: 168, distance: 53.6
click at [277, 168] on div "Ever looked in the mirror or at a photo and thought, “If only my smile were a l…" at bounding box center [329, 213] width 457 height 1925
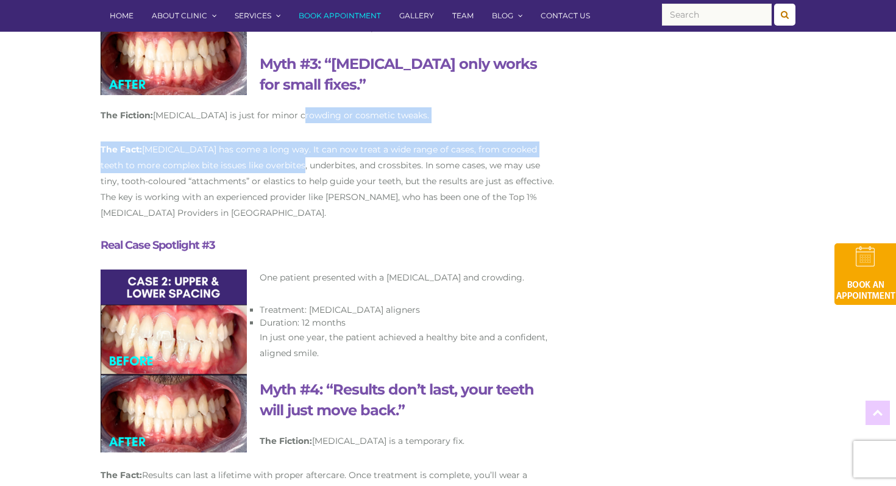
drag, startPoint x: 276, startPoint y: 169, endPoint x: 292, endPoint y: 107, distance: 63.7
click at [283, 107] on div "Ever looked in the mirror or at a photo and thought, “If only my smile were a l…" at bounding box center [329, 213] width 457 height 1925
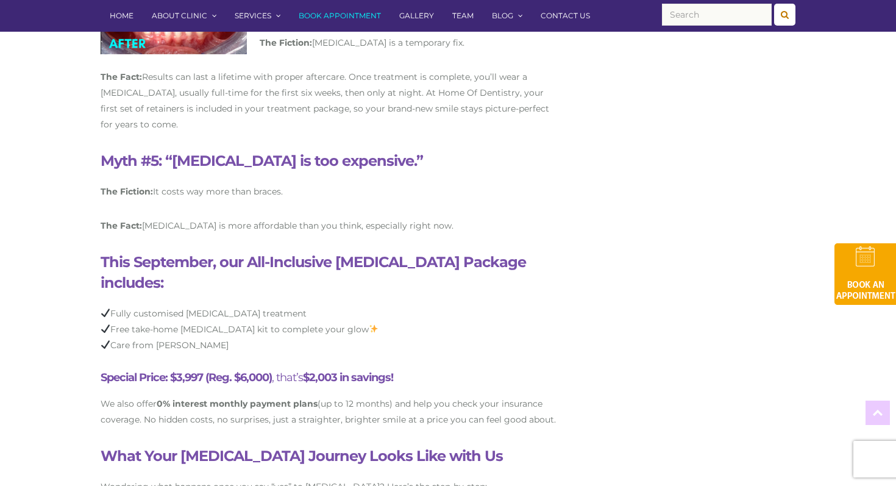
scroll to position [1889, 0]
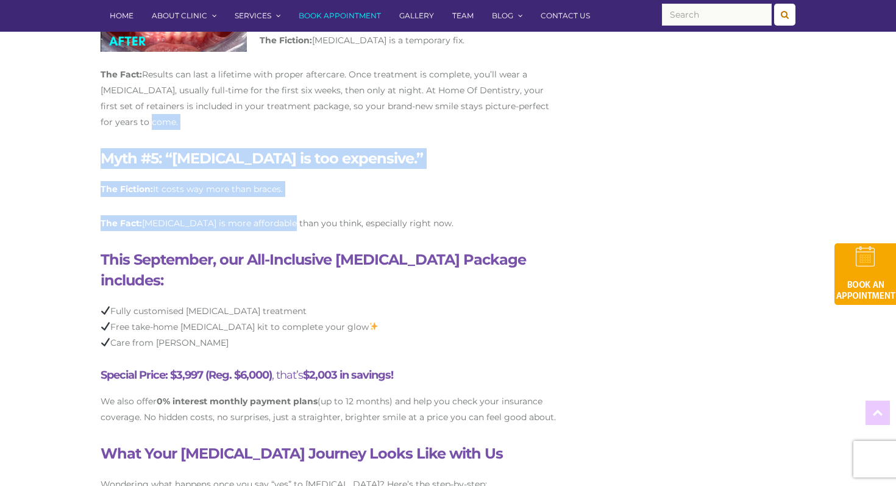
drag, startPoint x: 289, startPoint y: 125, endPoint x: 272, endPoint y: 217, distance: 93.6
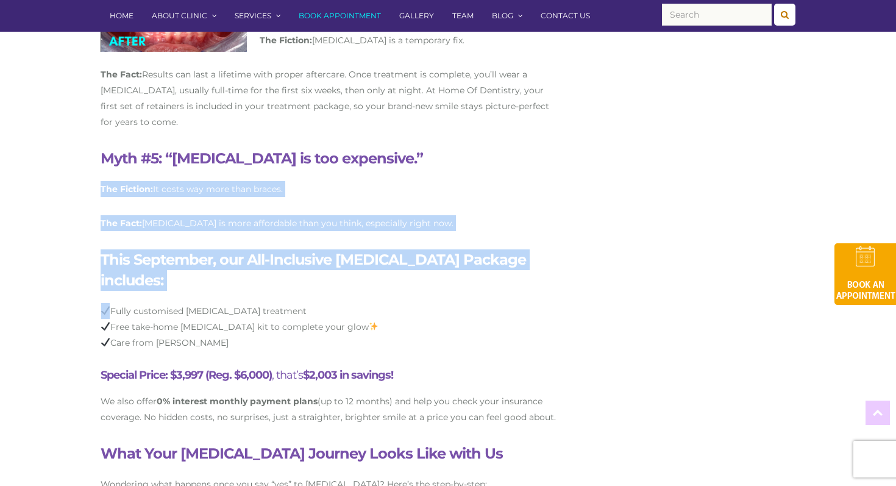
drag, startPoint x: 263, startPoint y: 180, endPoint x: 267, endPoint y: 274, distance: 93.9
click at [260, 252] on b "This September, our All-Inclusive Invisalign Package includes:" at bounding box center [313, 269] width 425 height 38
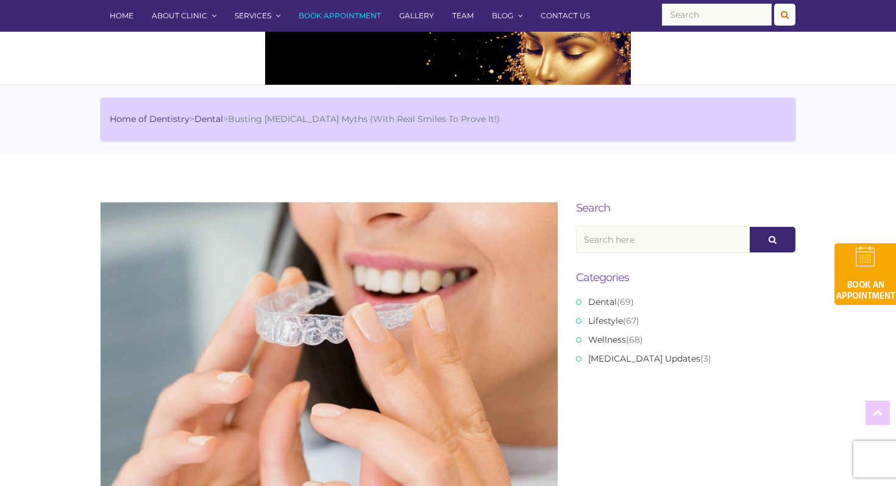
scroll to position [0, 0]
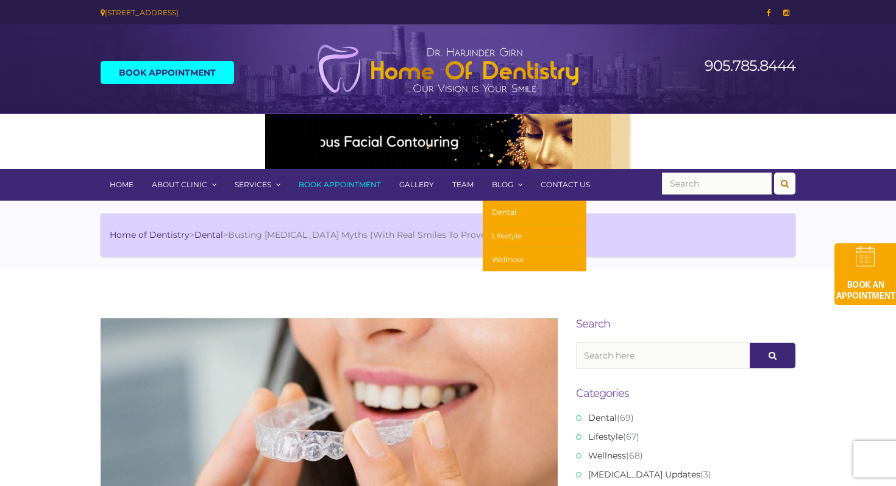
click at [514, 241] on link "Lifestyle" at bounding box center [535, 236] width 104 height 24
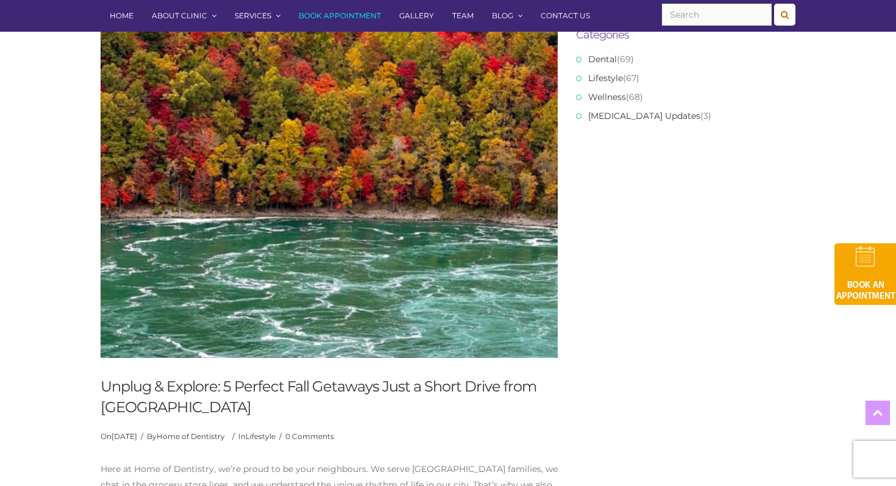
scroll to position [346, 0]
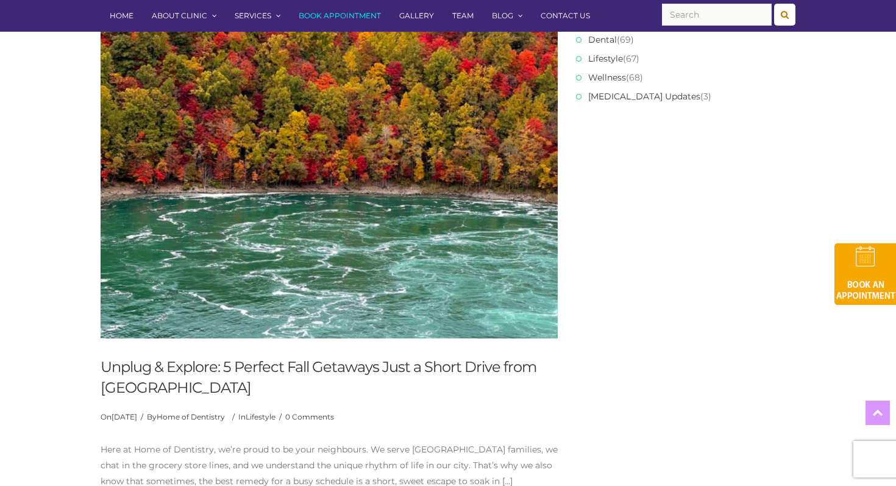
drag, startPoint x: 311, startPoint y: 271, endPoint x: 324, endPoint y: 3, distance: 267.8
